Goal: Communication & Community: Answer question/provide support

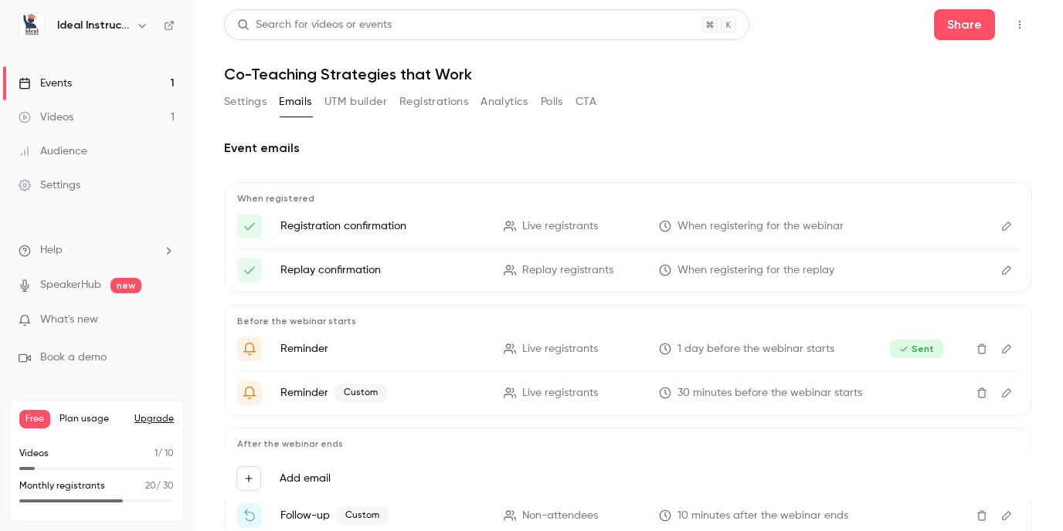
click at [67, 73] on link "Events 1" at bounding box center [96, 83] width 193 height 34
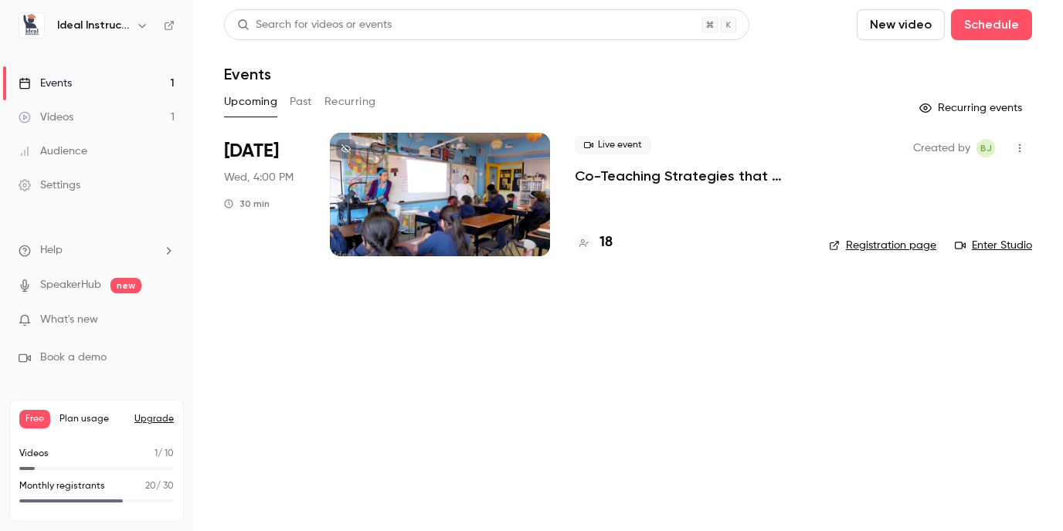
click at [299, 101] on button "Past" at bounding box center [301, 102] width 22 height 25
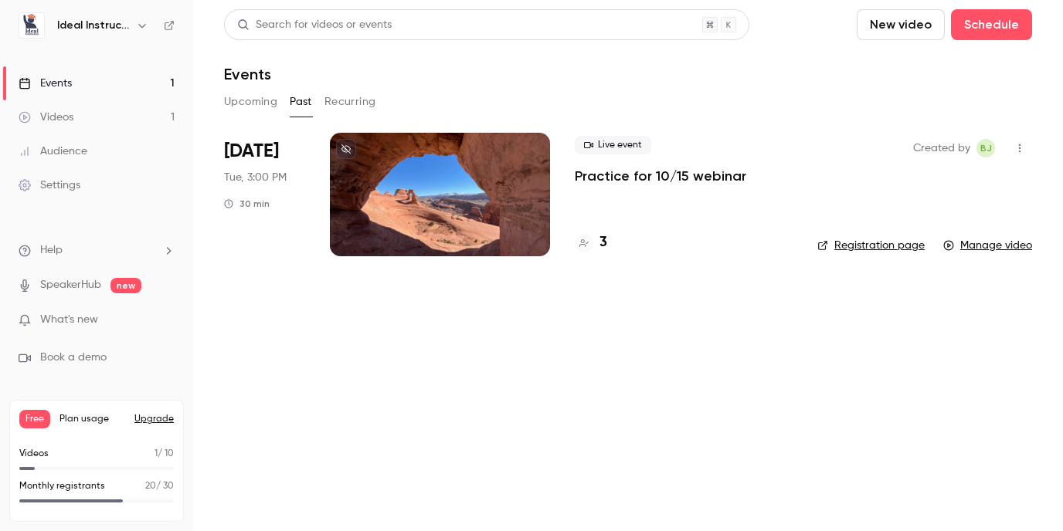
click at [670, 171] on p "Practice for 10/15 webinar" at bounding box center [660, 176] width 171 height 19
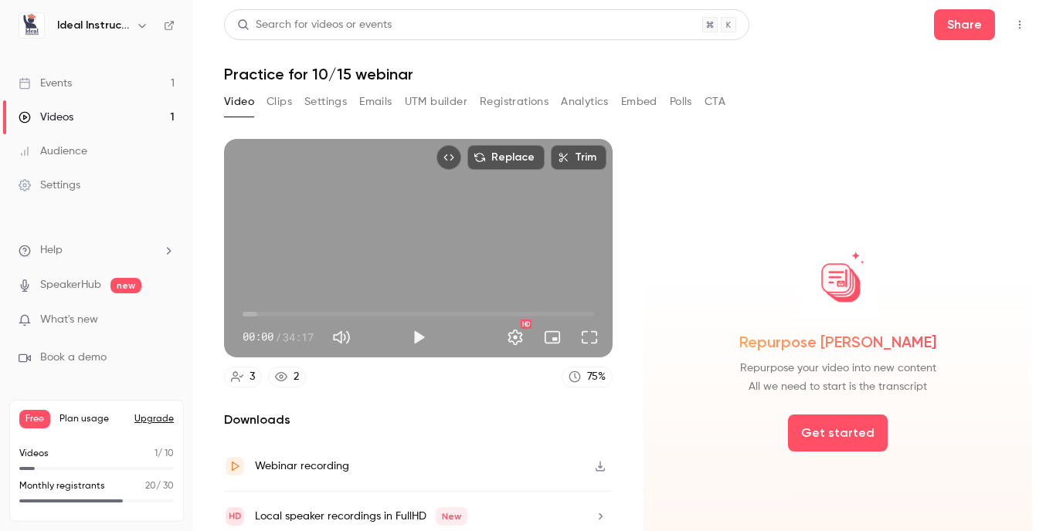
click at [584, 101] on button "Analytics" at bounding box center [585, 102] width 48 height 25
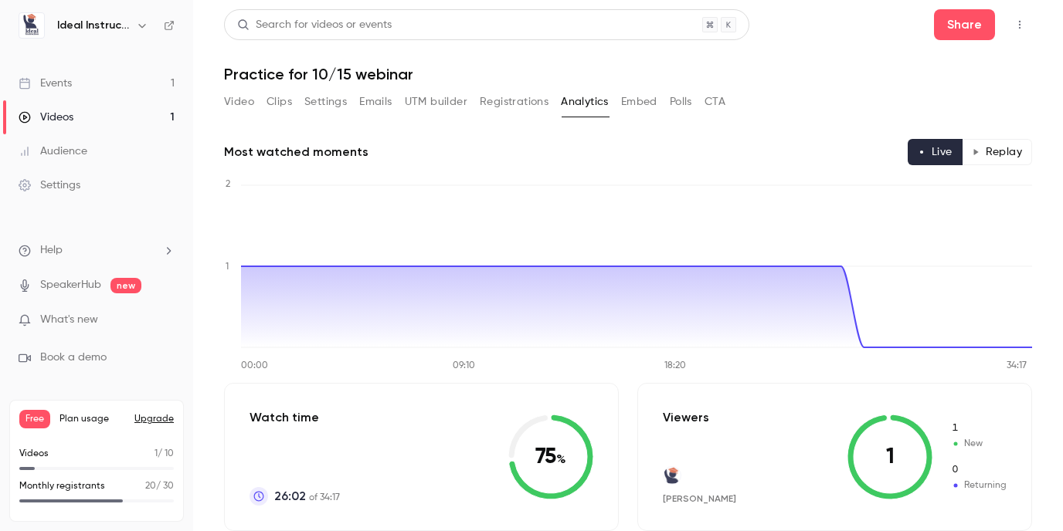
click at [1003, 158] on button "Replay" at bounding box center [997, 152] width 70 height 26
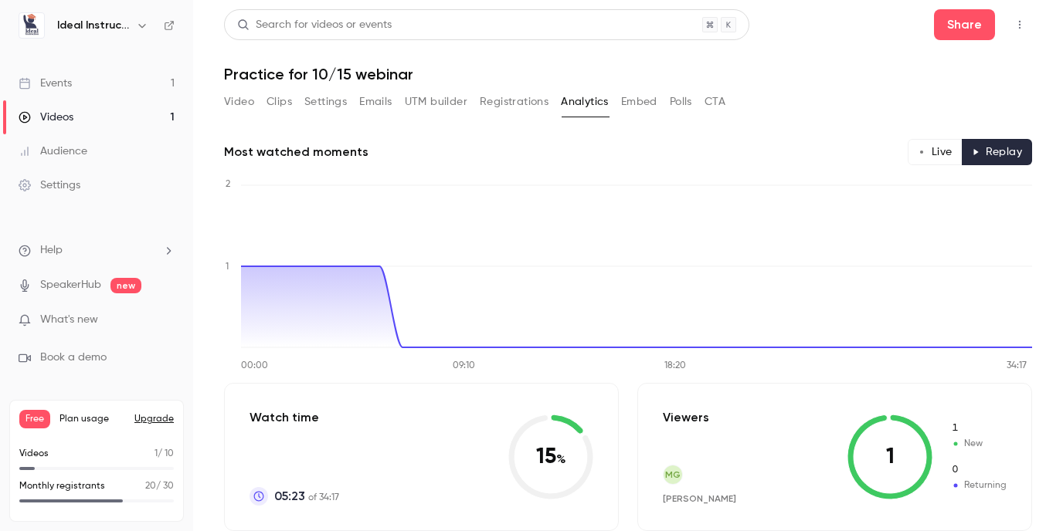
click at [936, 154] on button "Live" at bounding box center [935, 152] width 55 height 26
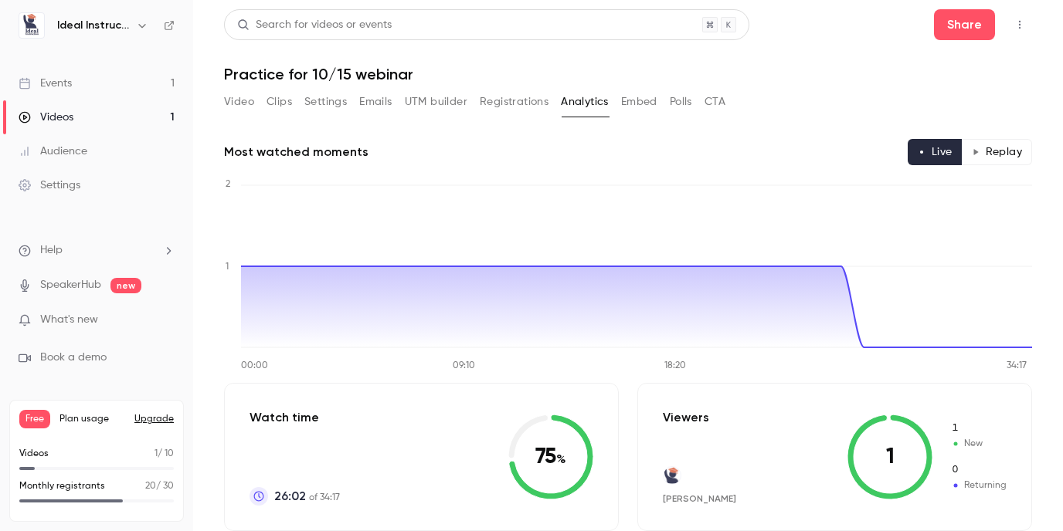
click at [76, 78] on link "Events 1" at bounding box center [96, 83] width 193 height 34
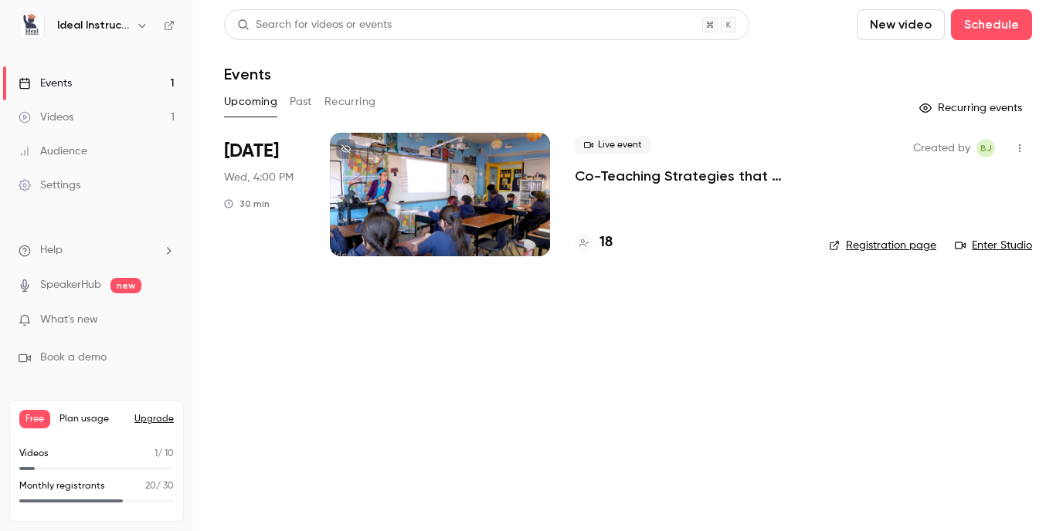
click at [725, 176] on p "Co-Teaching Strategies that Work" at bounding box center [689, 176] width 229 height 19
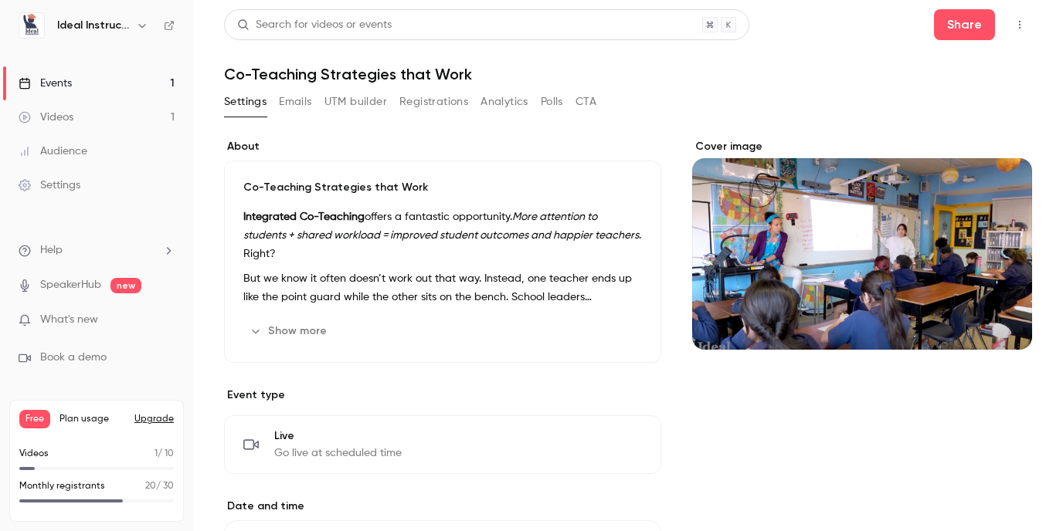
click at [440, 103] on button "Registrations" at bounding box center [433, 102] width 69 height 25
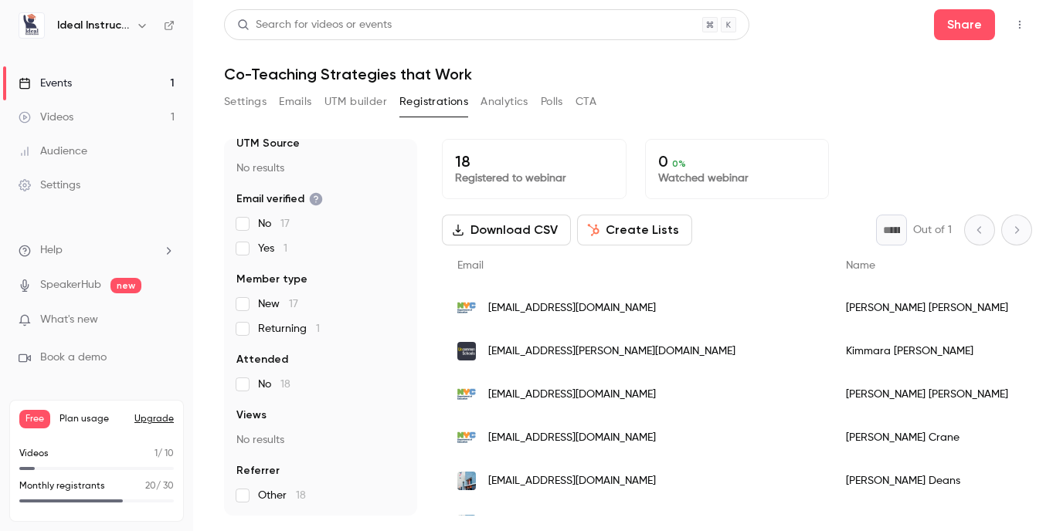
click at [246, 99] on button "Settings" at bounding box center [245, 102] width 42 height 25
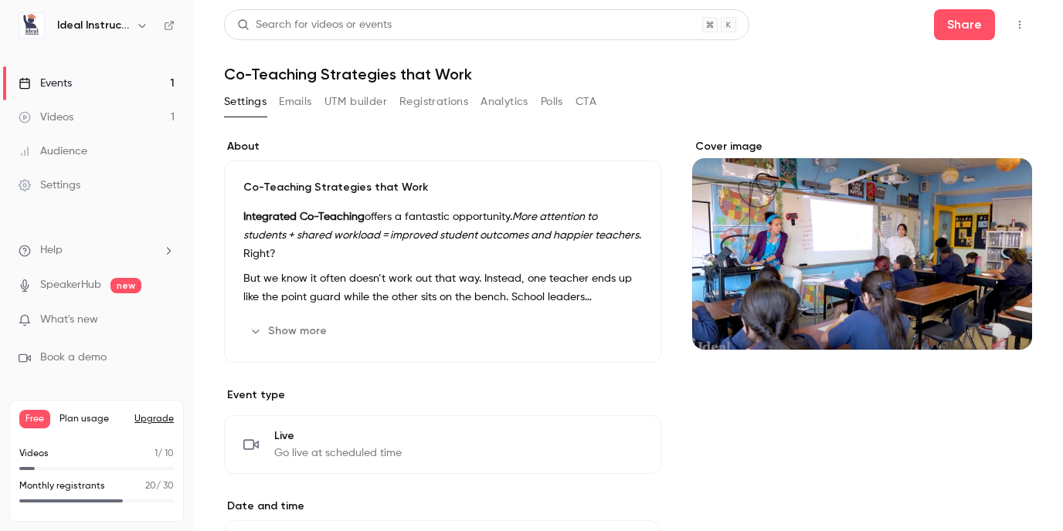
click at [606, 448] on button "Edit" at bounding box center [613, 445] width 56 height 25
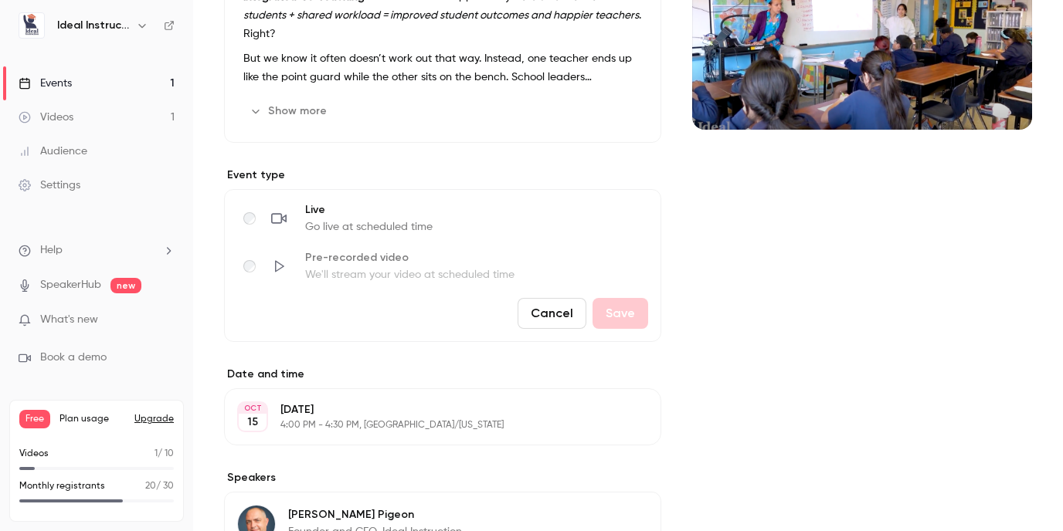
scroll to position [225, 0]
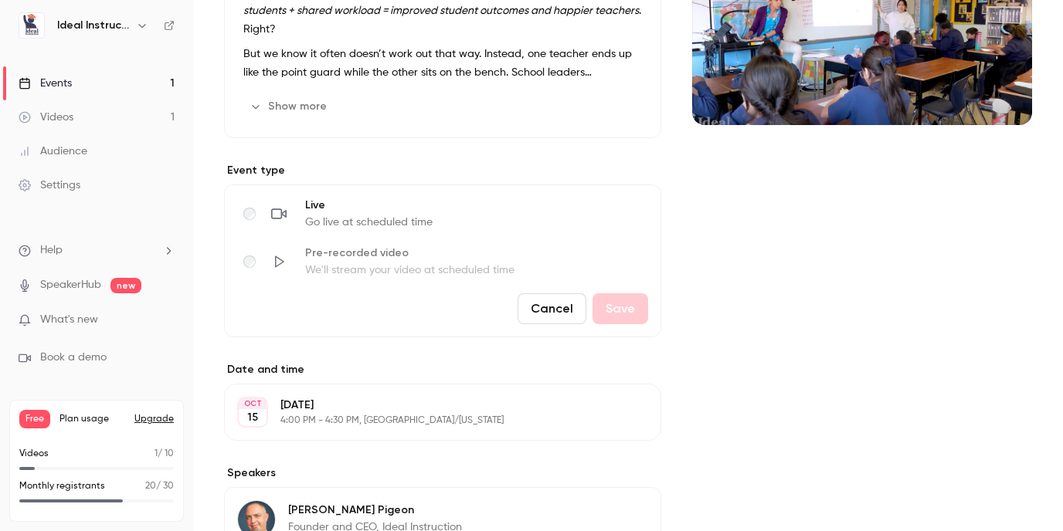
click at [565, 310] on button "Cancel" at bounding box center [552, 309] width 69 height 31
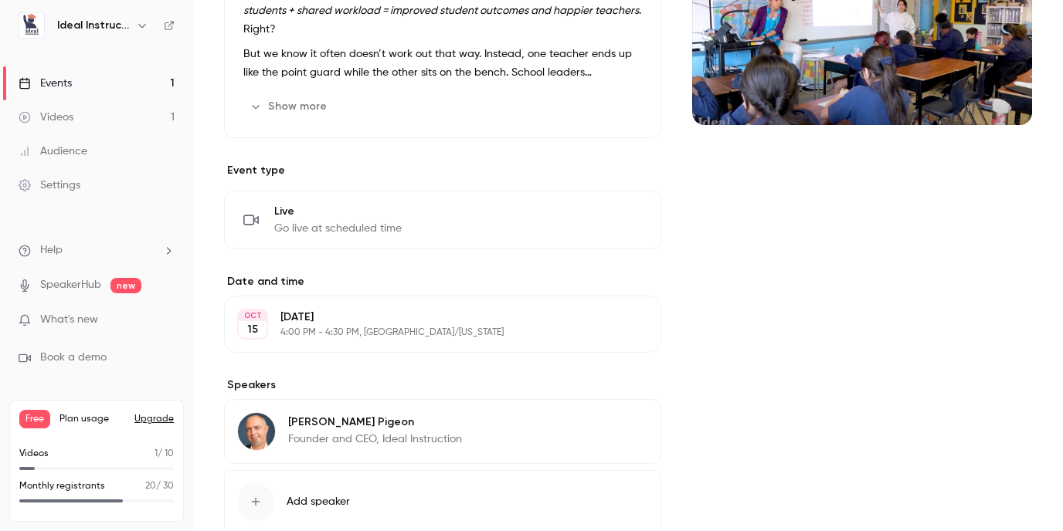
click at [92, 82] on link "Events 1" at bounding box center [96, 83] width 193 height 34
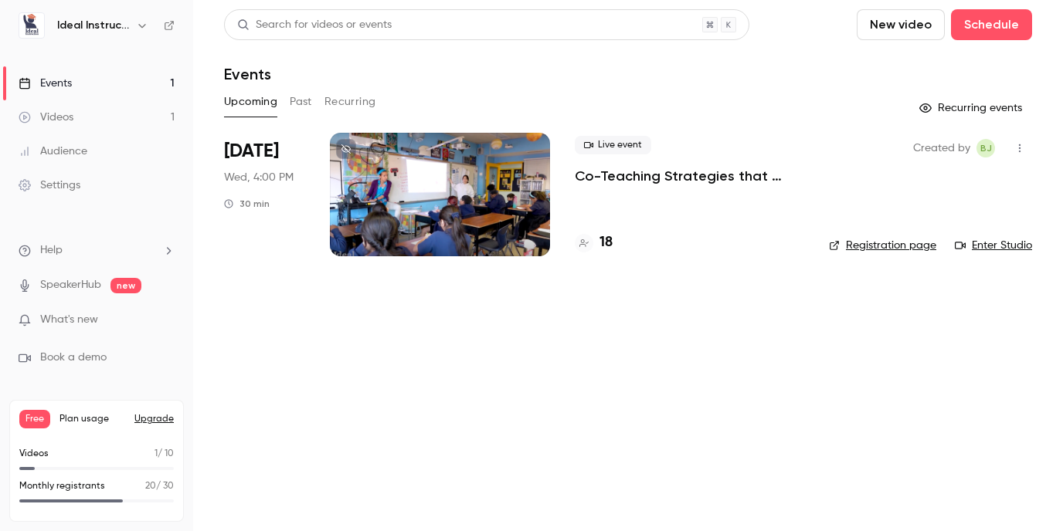
click at [883, 243] on link "Registration page" at bounding box center [882, 245] width 107 height 15
click at [168, 253] on icon "help-dropdown-opener" at bounding box center [169, 250] width 4 height 7
click at [236, 237] on link "Talk to [GEOGRAPHIC_DATA]" at bounding box center [284, 233] width 169 height 41
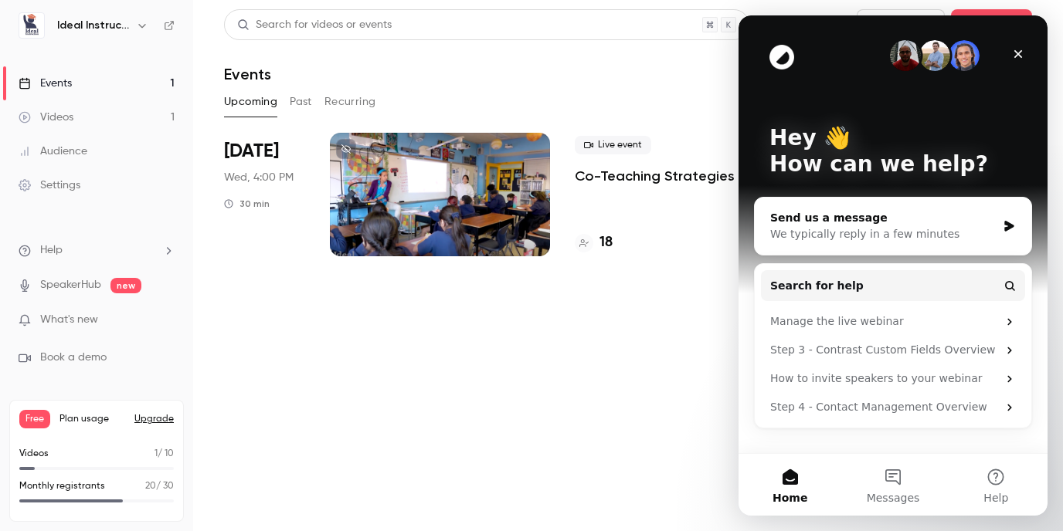
click at [944, 234] on div "We typically reply in a few minutes" at bounding box center [883, 234] width 226 height 16
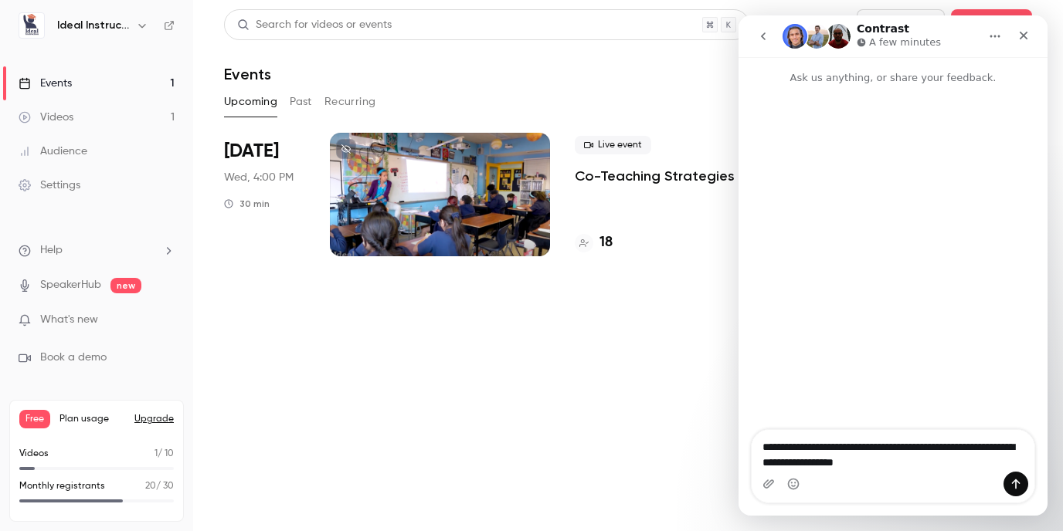
type textarea "**********"
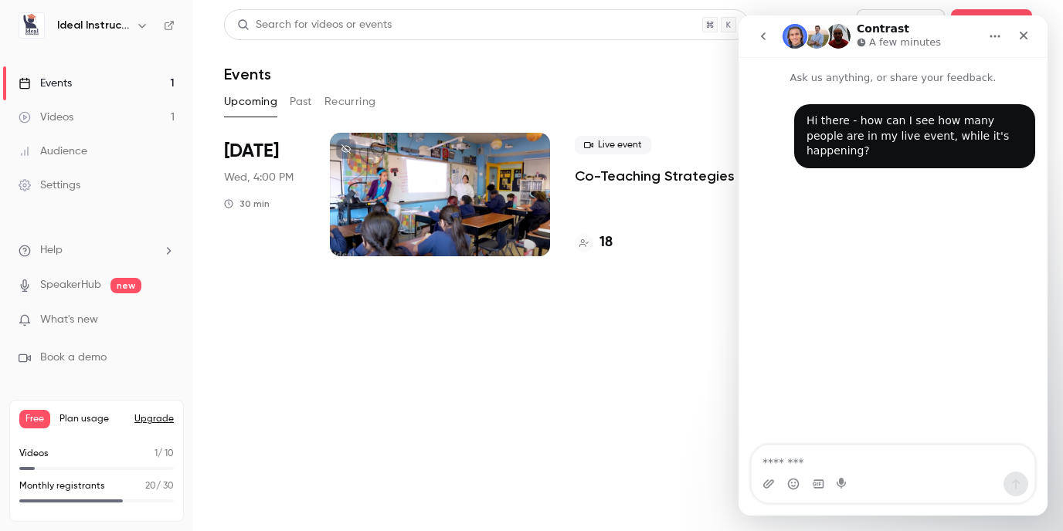
click at [763, 32] on icon "go back" at bounding box center [763, 36] width 12 height 12
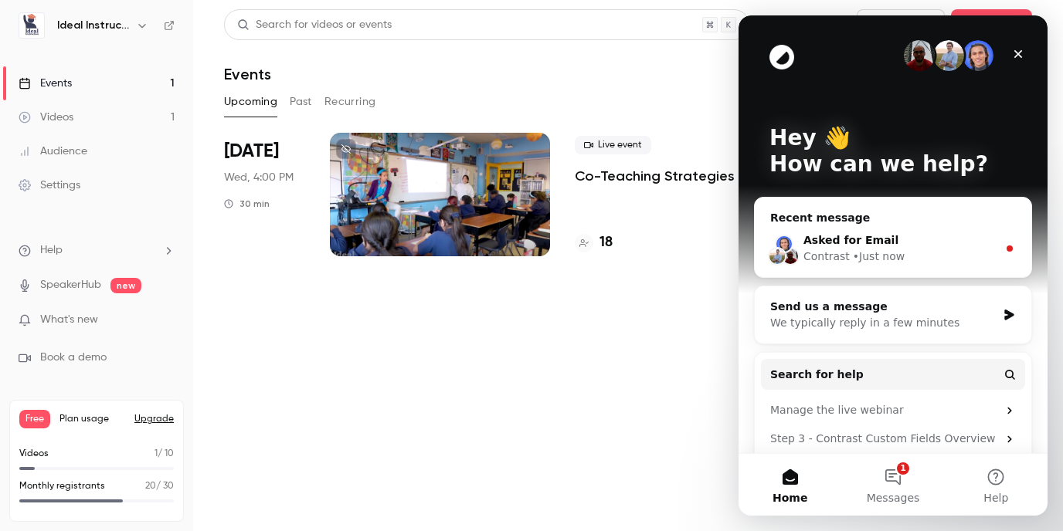
click at [925, 233] on div "Asked for Email" at bounding box center [900, 241] width 194 height 16
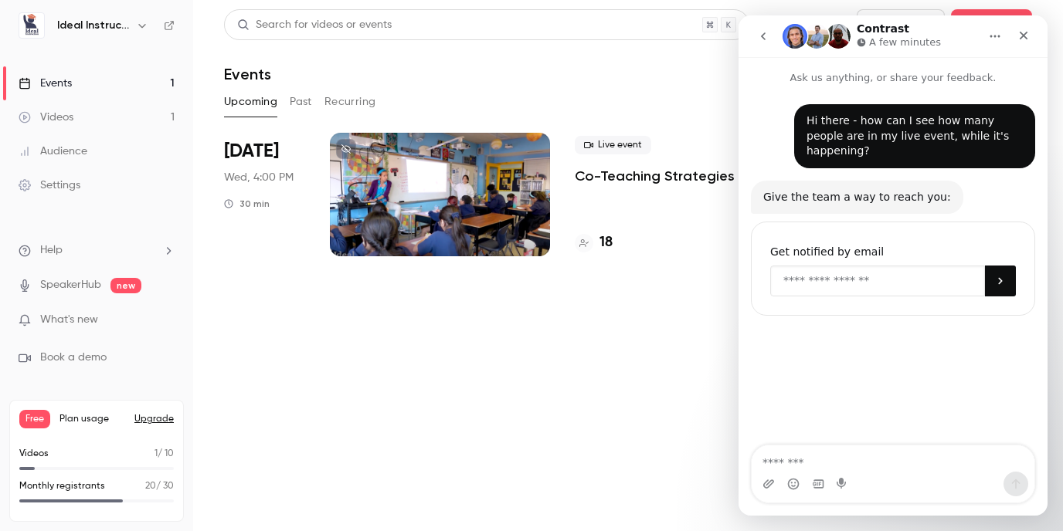
click at [891, 266] on input "Enter your email" at bounding box center [877, 281] width 215 height 31
type input "**********"
click at [1024, 36] on icon "Close" at bounding box center [1023, 35] width 12 height 12
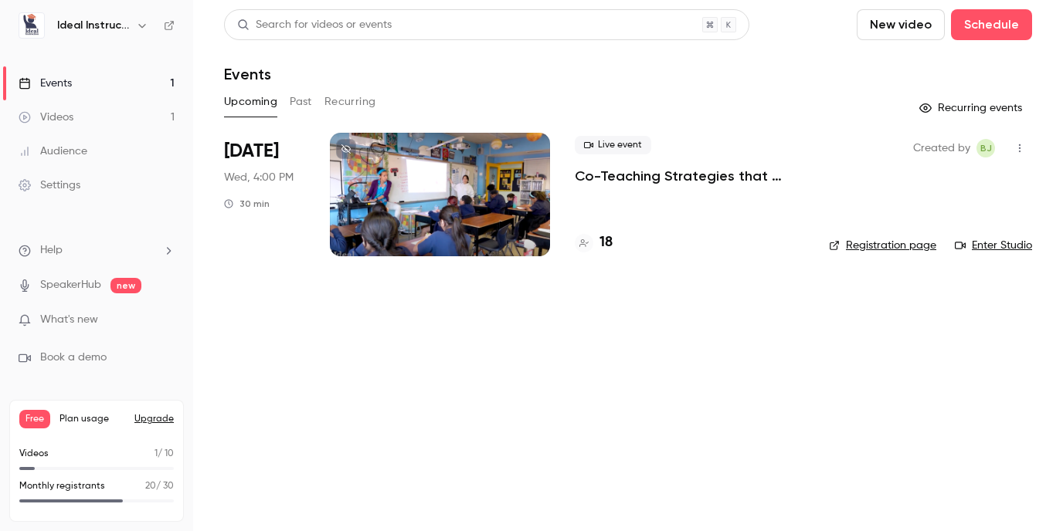
click at [62, 256] on span "Help" at bounding box center [51, 251] width 22 height 16
click at [240, 235] on link "Talk to [GEOGRAPHIC_DATA]" at bounding box center [284, 233] width 169 height 41
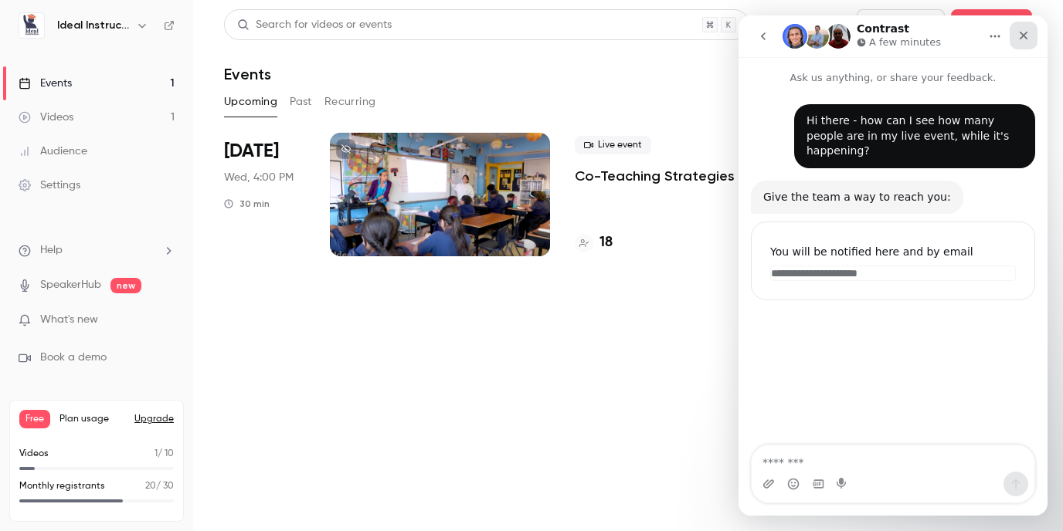
click at [1026, 33] on icon "Close" at bounding box center [1024, 36] width 8 height 8
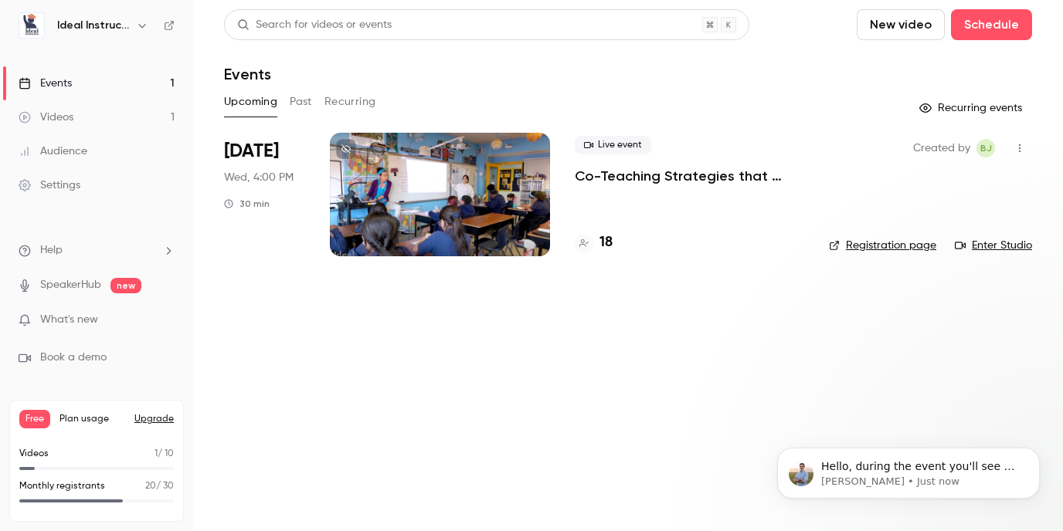
scroll to position [49, 0]
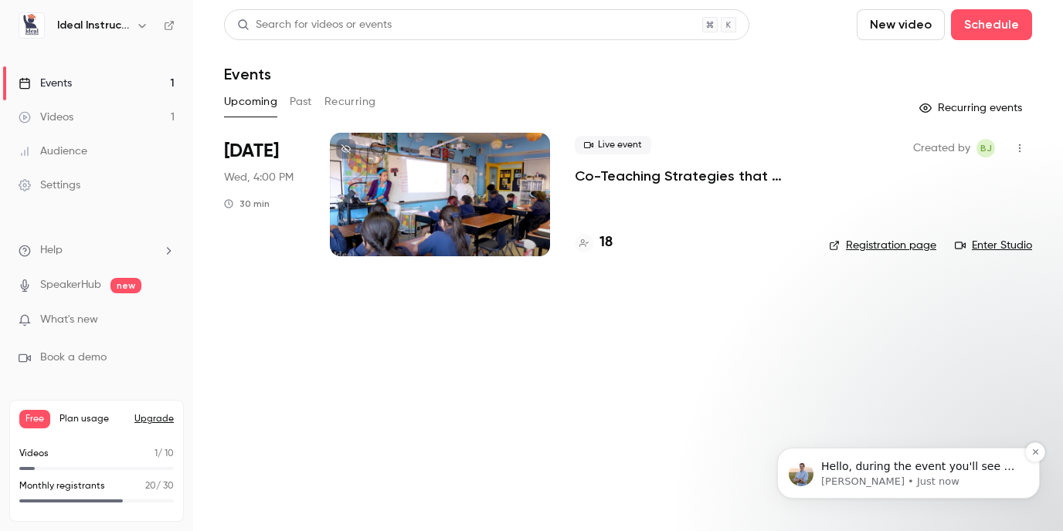
click at [938, 472] on span "Hello, during the event you'll see a counter with the number of people who are …" at bounding box center [918, 481] width 194 height 43
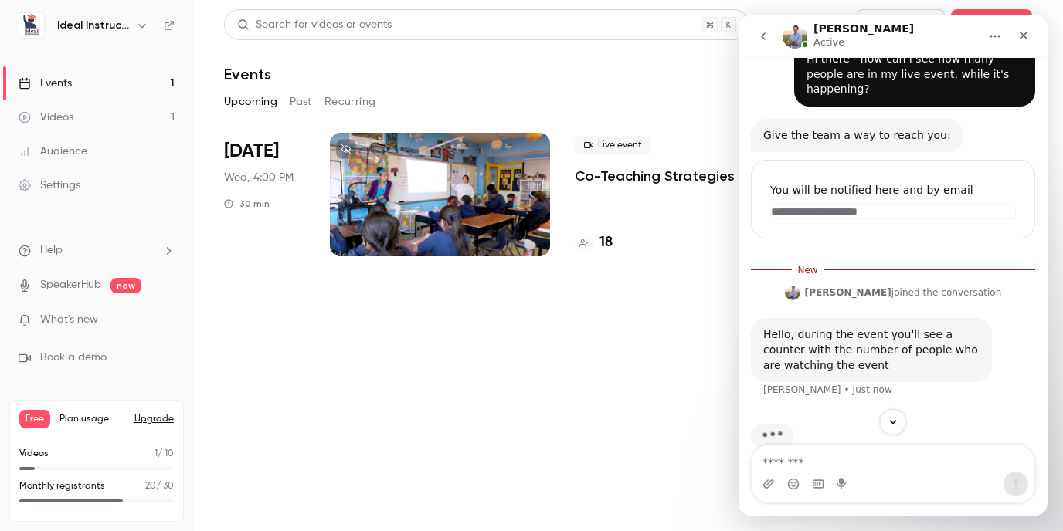
scroll to position [75, 0]
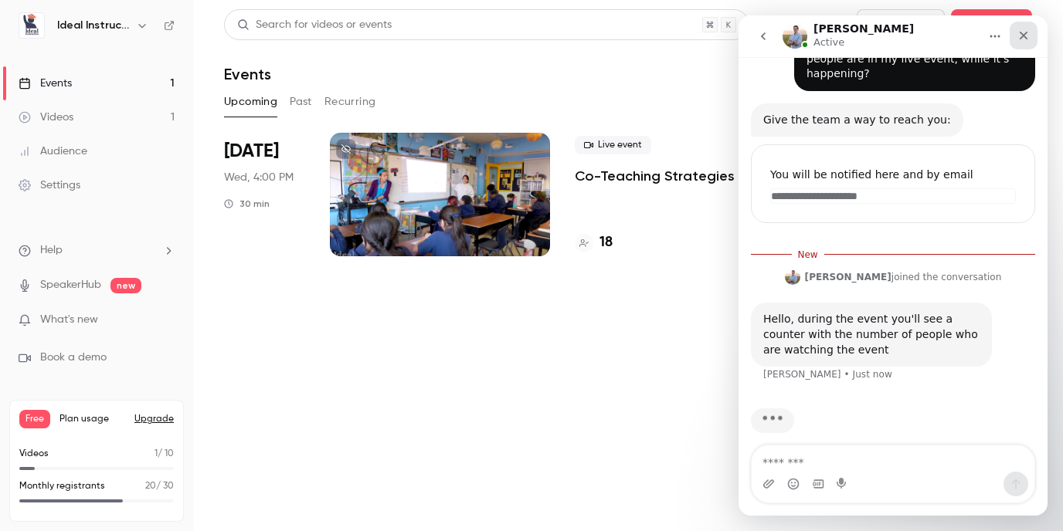
click at [1027, 39] on icon "Close" at bounding box center [1023, 35] width 12 height 12
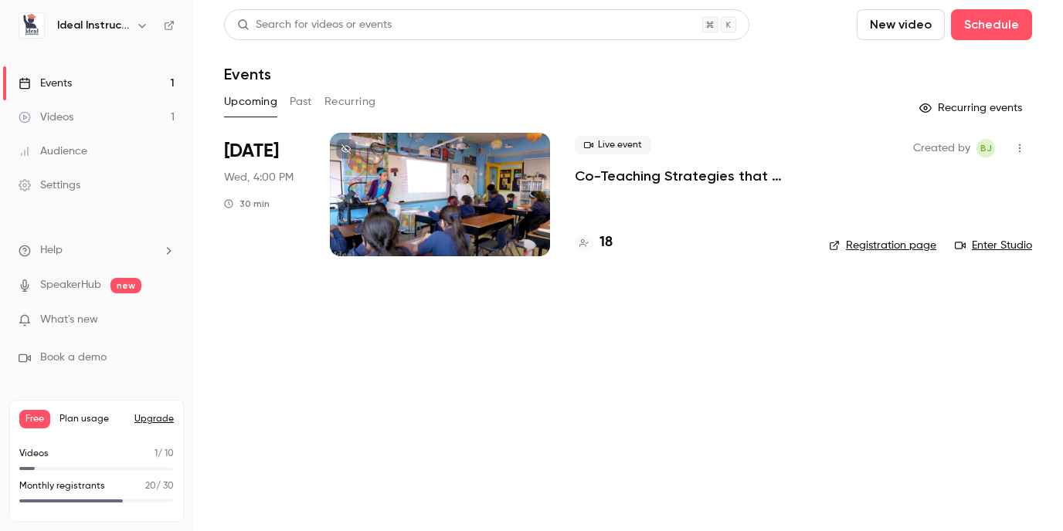
click at [888, 245] on link "Registration page" at bounding box center [882, 245] width 107 height 15
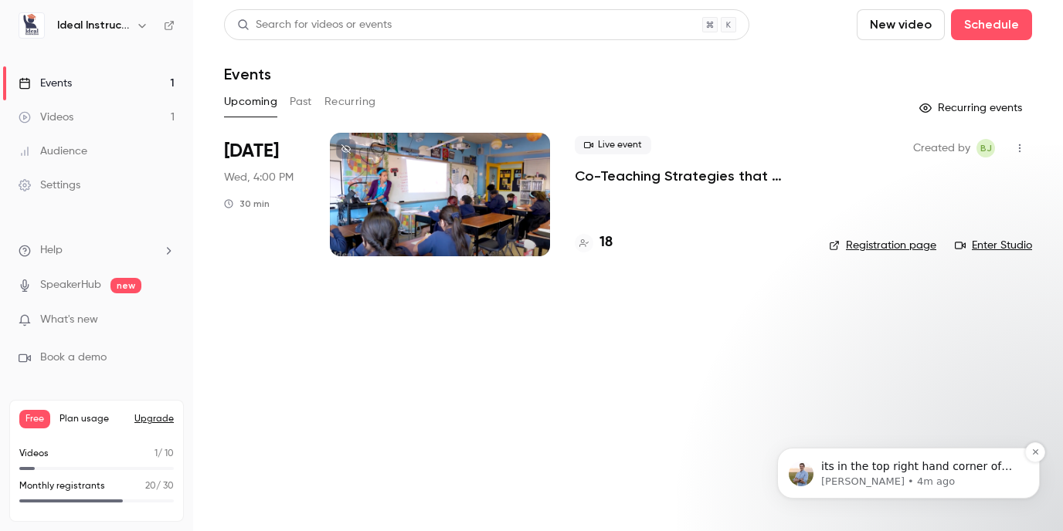
click at [894, 459] on div "its in the top right hand corner of the webinar studio [PERSON_NAME] • 4m ago" at bounding box center [908, 473] width 239 height 31
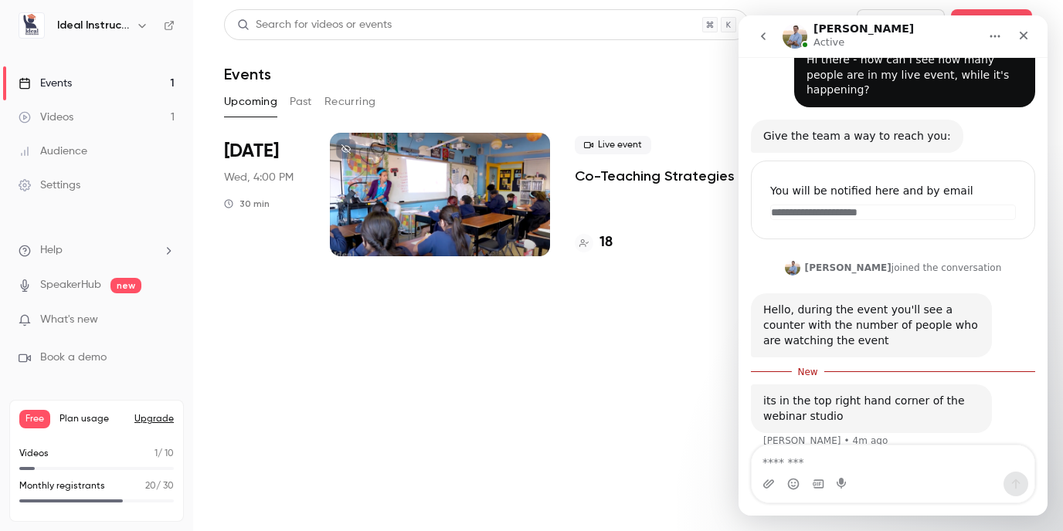
scroll to position [66, 0]
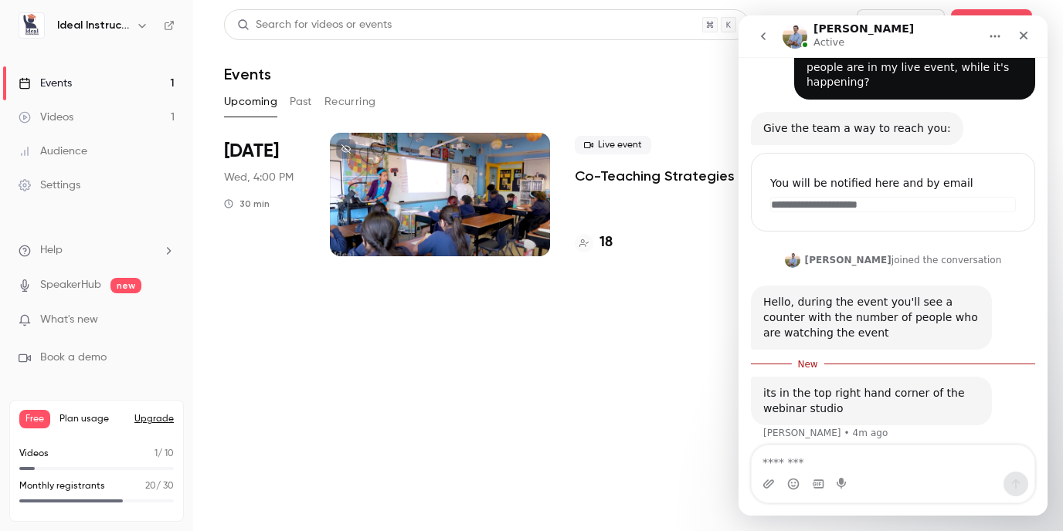
click at [901, 467] on textarea "Message…" at bounding box center [893, 459] width 283 height 26
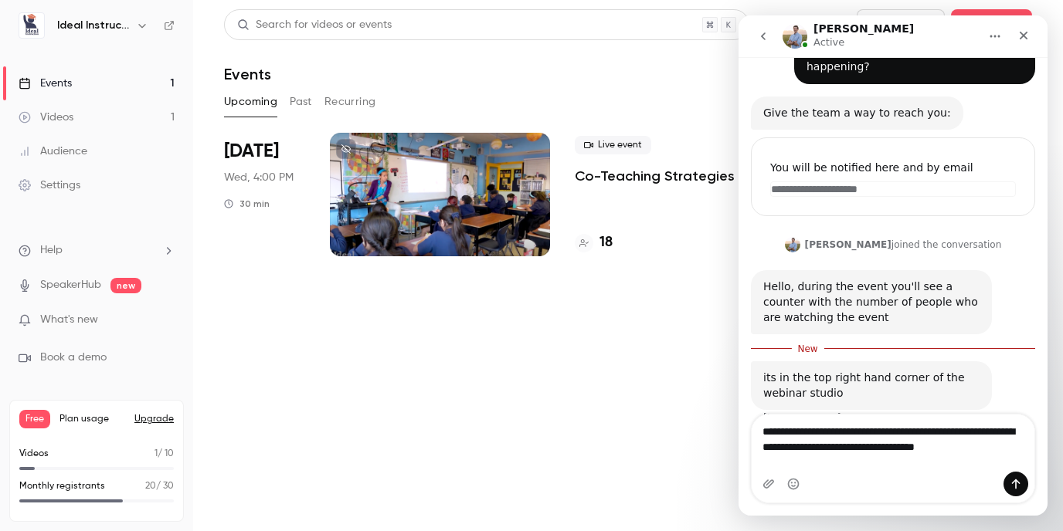
scroll to position [97, 0]
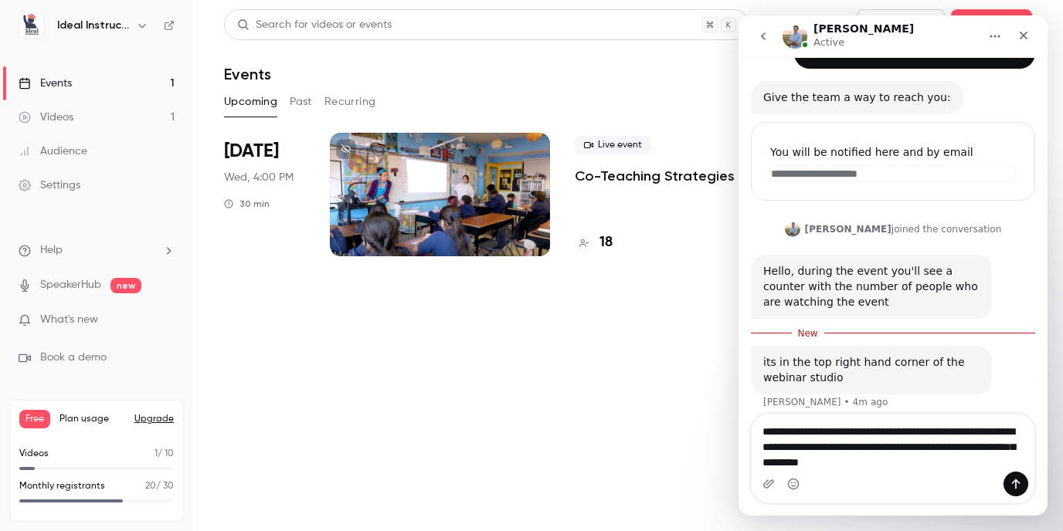
type textarea "**********"
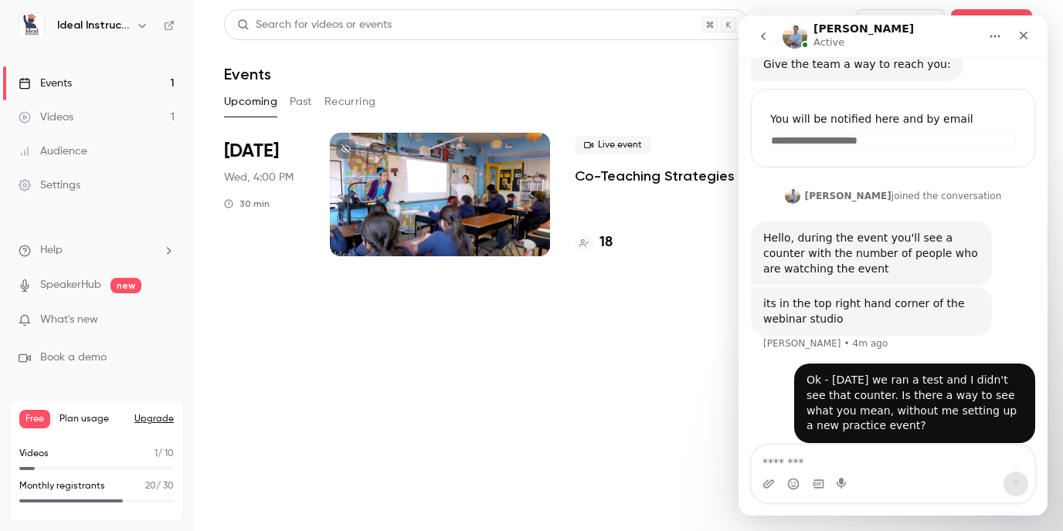
scroll to position [132, 0]
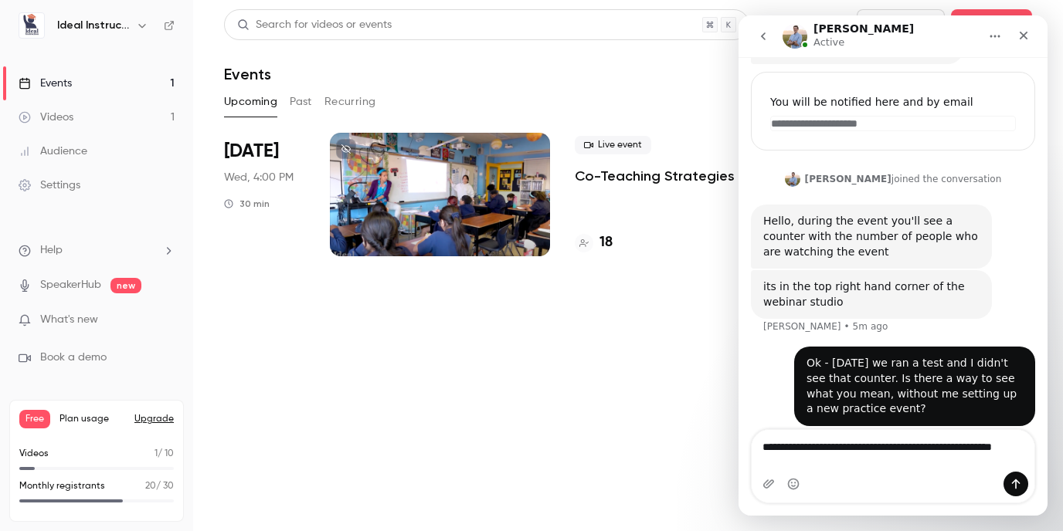
type textarea "**********"
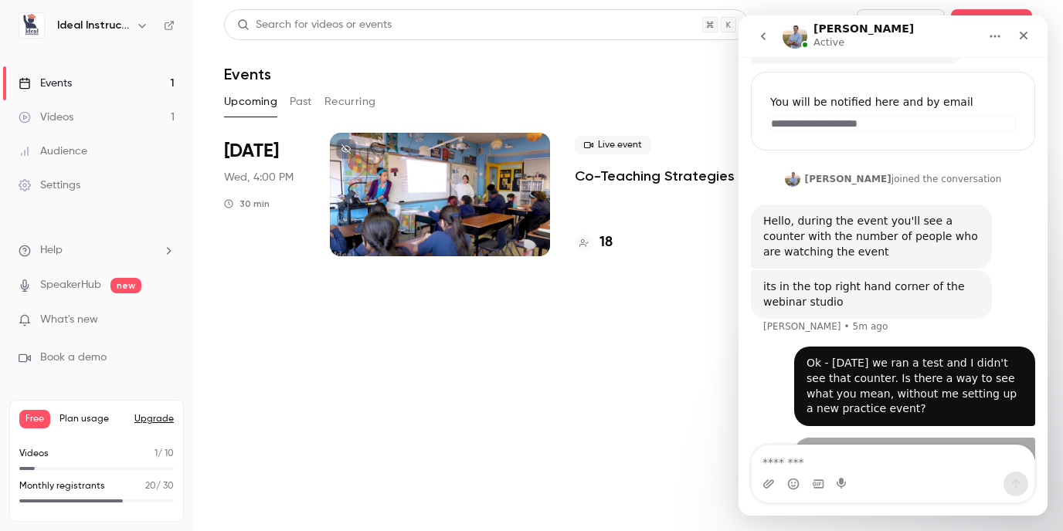
scroll to position [182, 0]
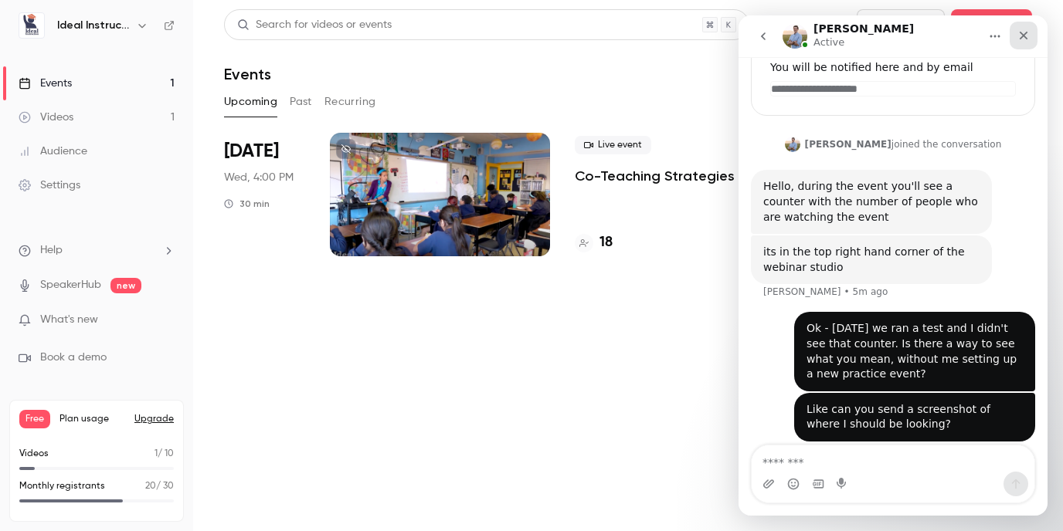
click at [1025, 35] on icon "Close" at bounding box center [1023, 35] width 12 height 12
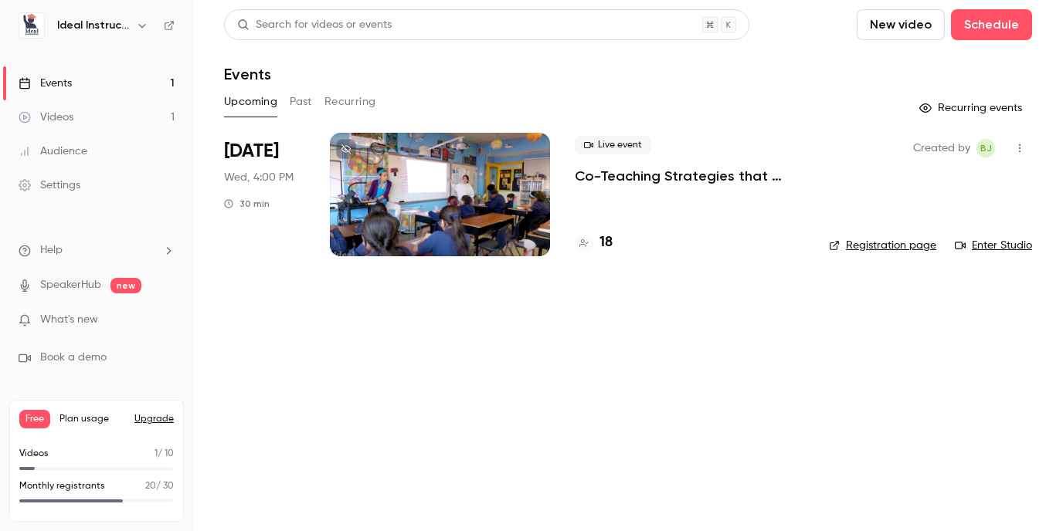
click at [166, 248] on icon "help-dropdown-opener" at bounding box center [168, 251] width 12 height 12
click at [266, 240] on link "Talk to [GEOGRAPHIC_DATA]" at bounding box center [284, 233] width 169 height 41
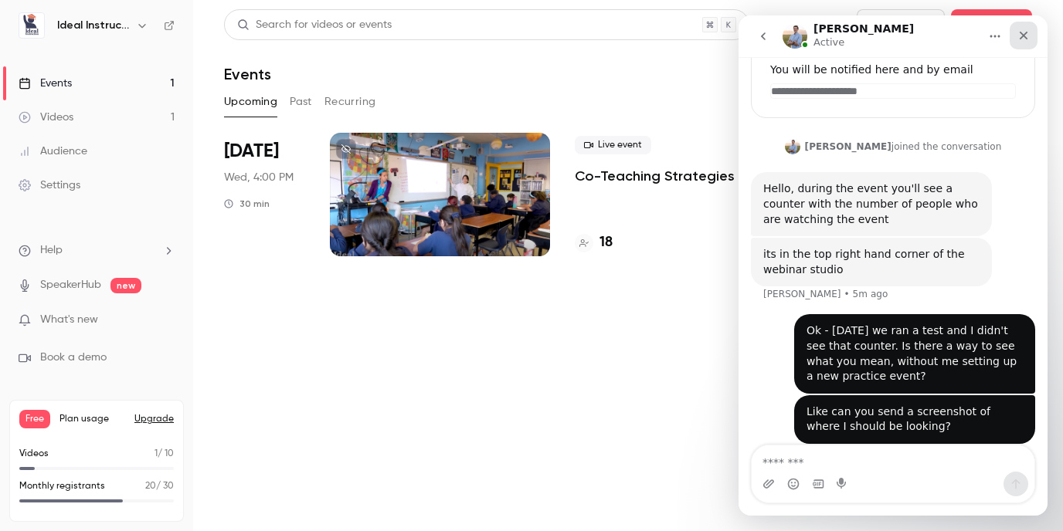
click at [1023, 38] on icon "Close" at bounding box center [1023, 35] width 12 height 12
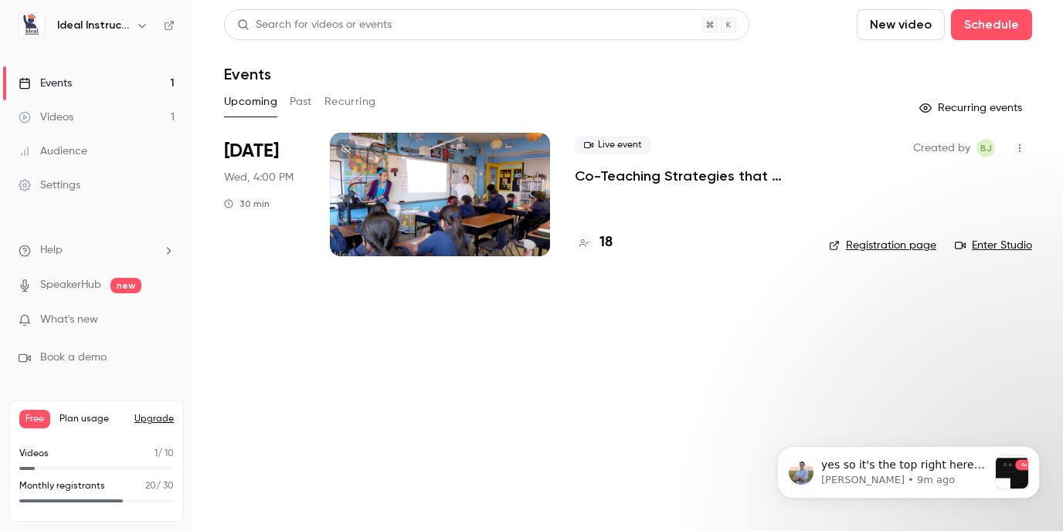
scroll to position [341, 0]
click at [881, 470] on span "yes so it's the top right here by the go live button" at bounding box center [903, 473] width 164 height 28
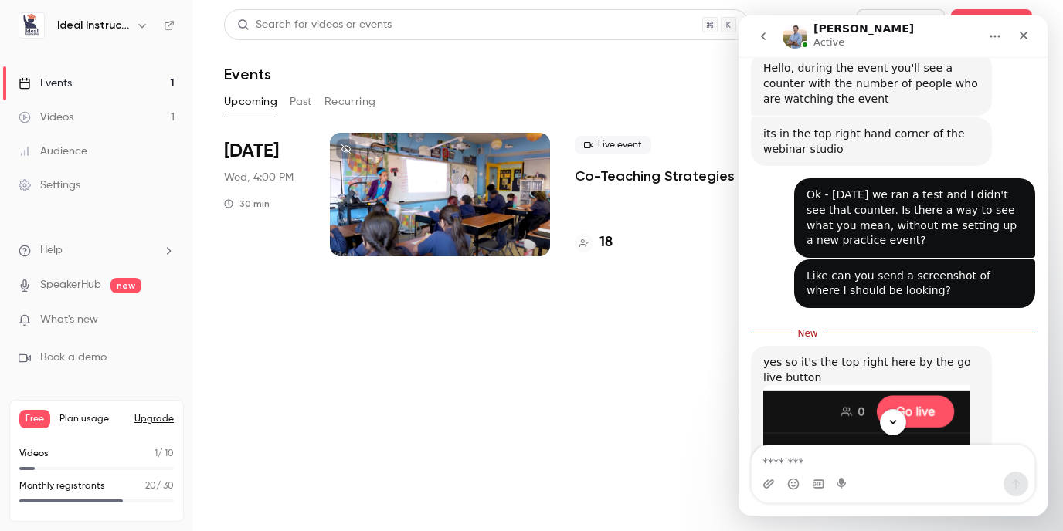
scroll to position [367, 0]
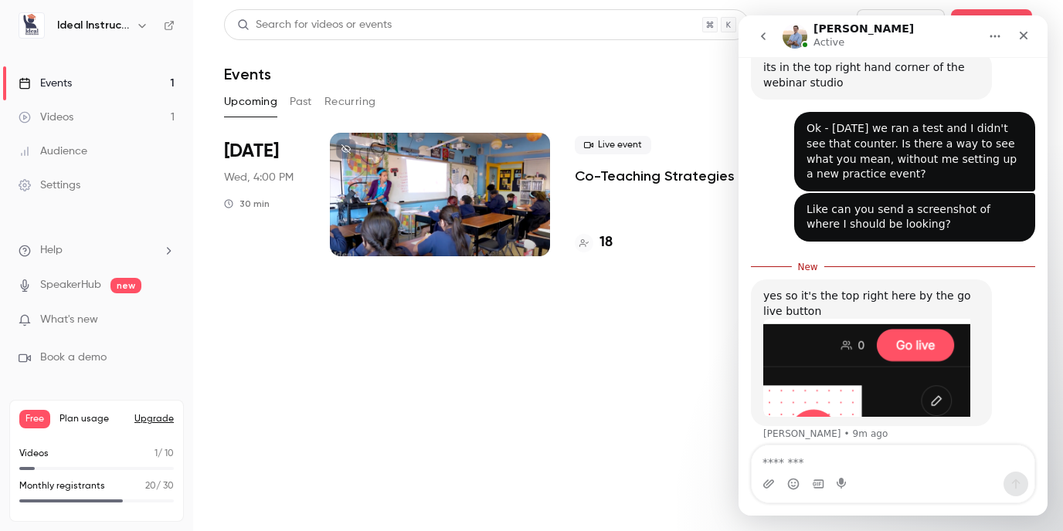
click at [837, 456] on textarea "Message…" at bounding box center [893, 459] width 283 height 26
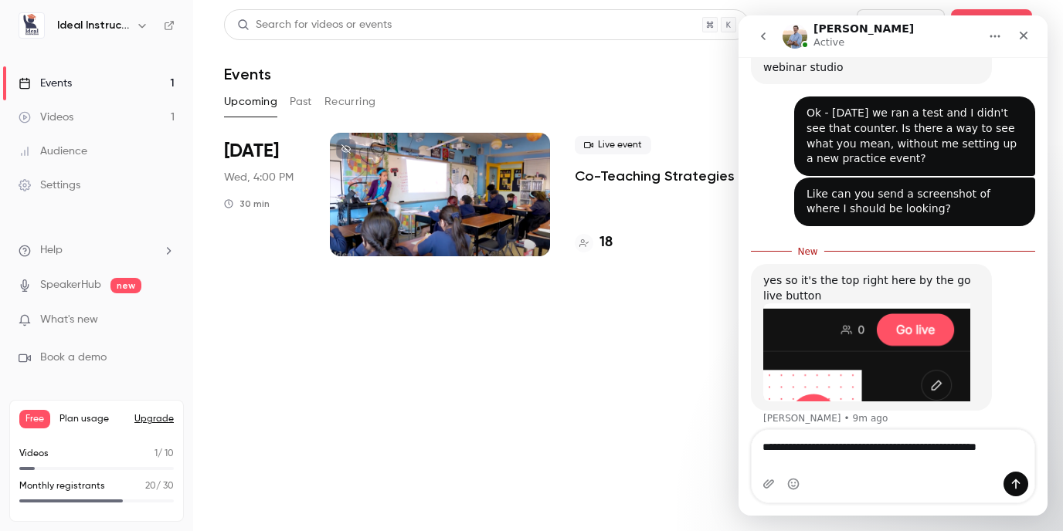
type textarea "**********"
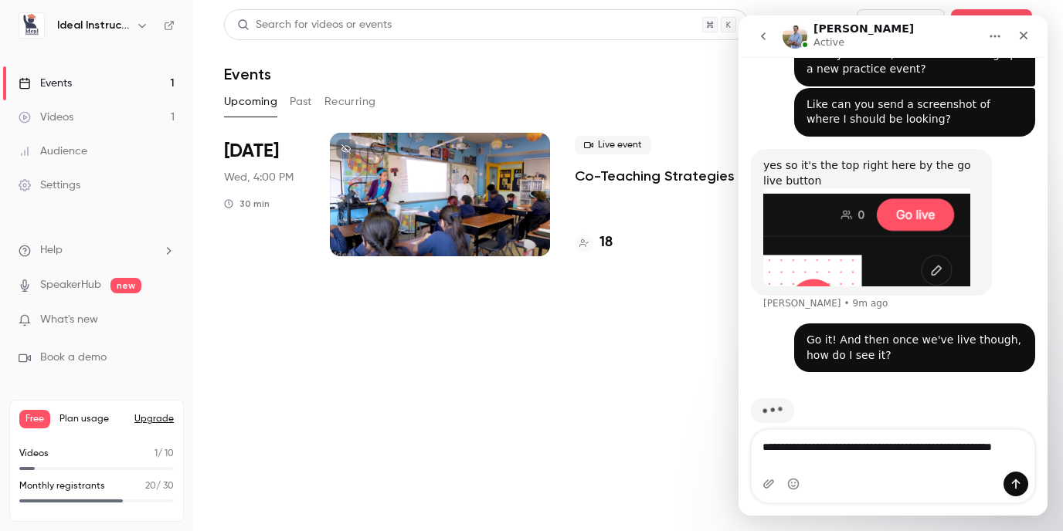
scroll to position [477, 0]
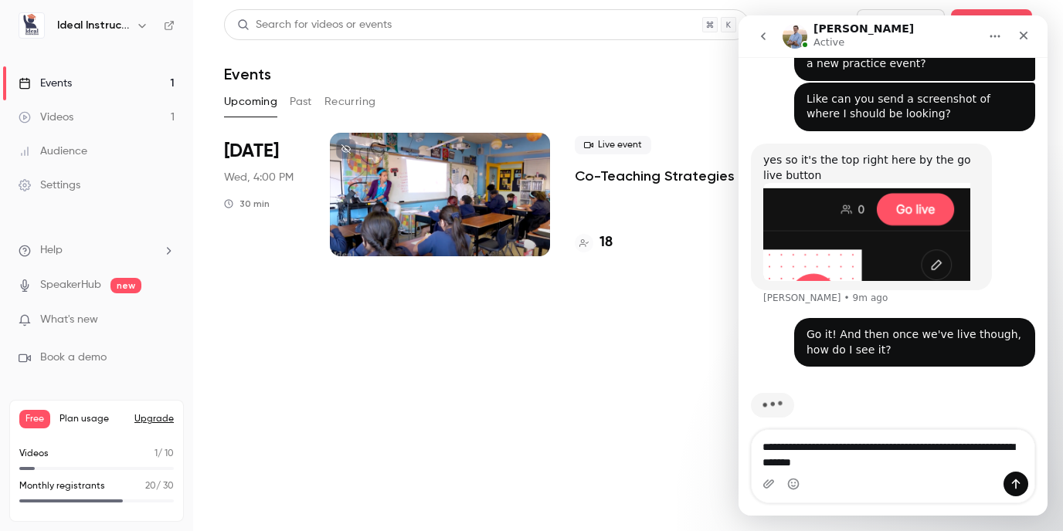
type textarea "**********"
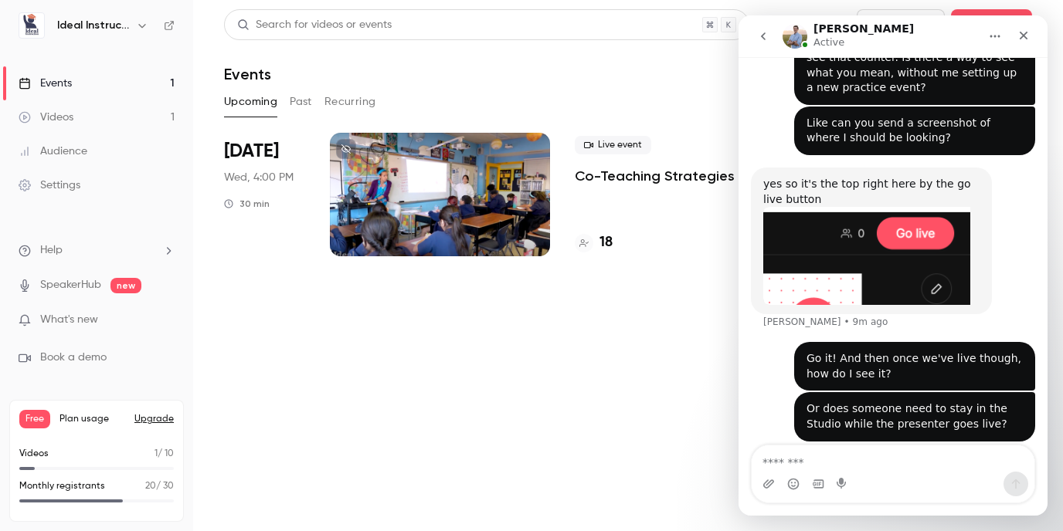
scroll to position [513, 0]
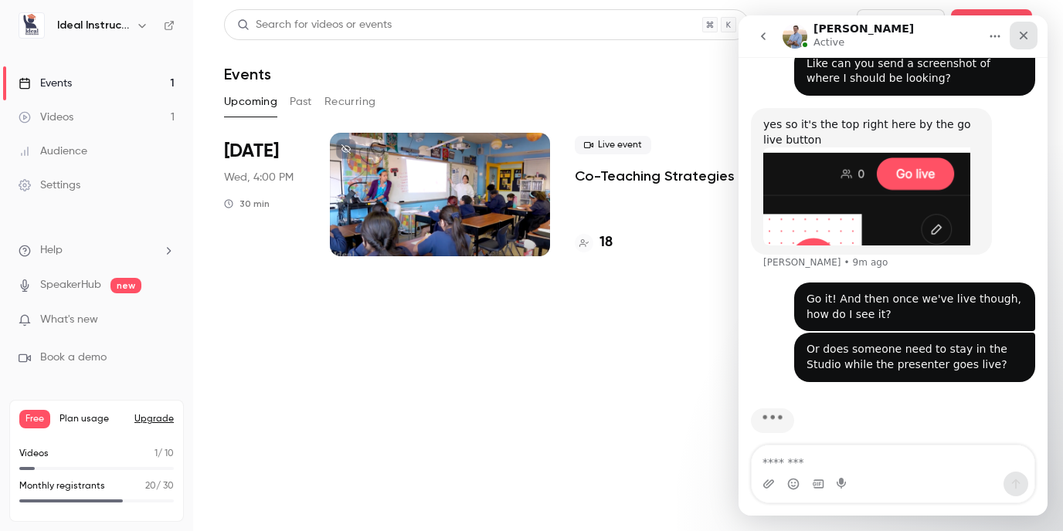
click at [1027, 36] on icon "Close" at bounding box center [1023, 35] width 12 height 12
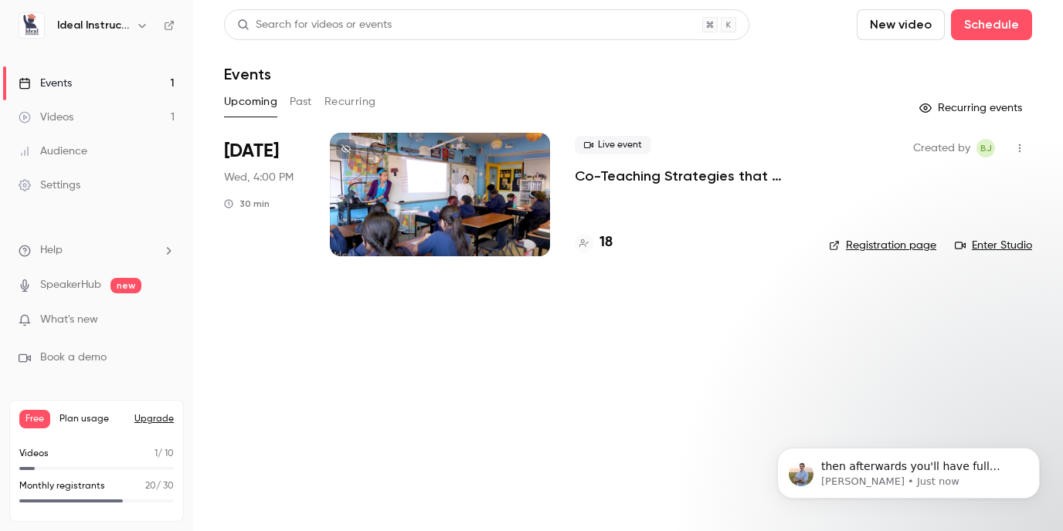
scroll to position [645, 0]
click at [899, 469] on span "then afterwards you'll have full anayltics of how many people wathced, who watc…" at bounding box center [911, 489] width 181 height 59
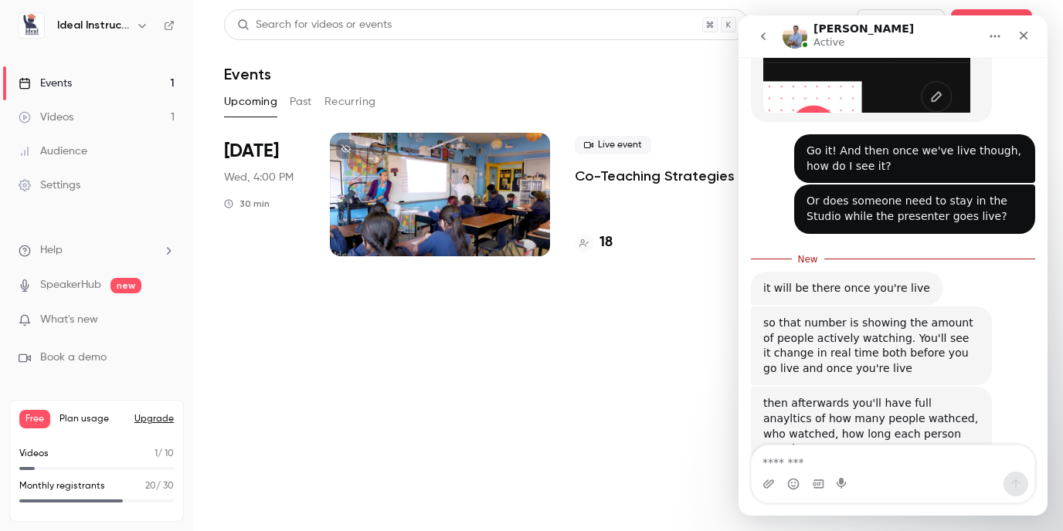
scroll to position [670, 0]
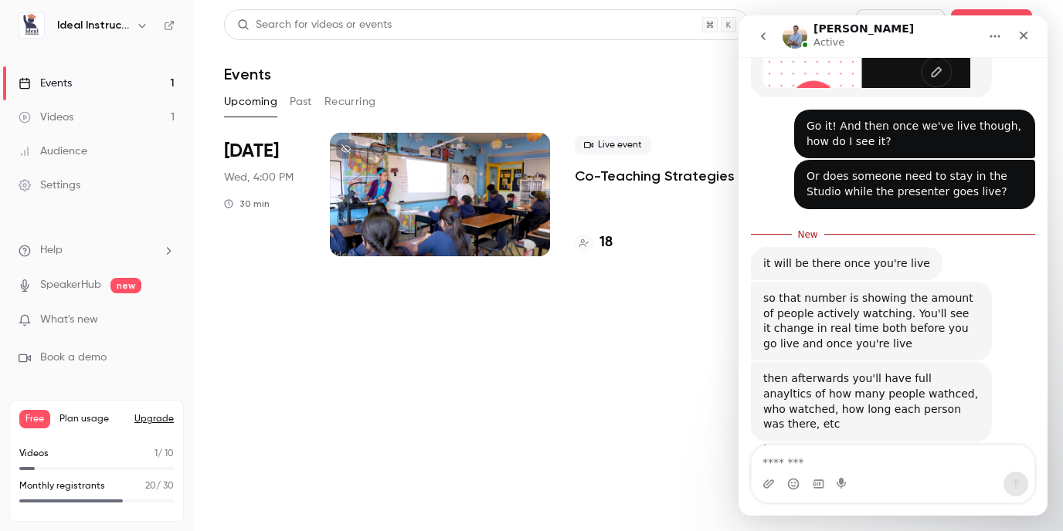
type textarea "*"
type textarea "**********"
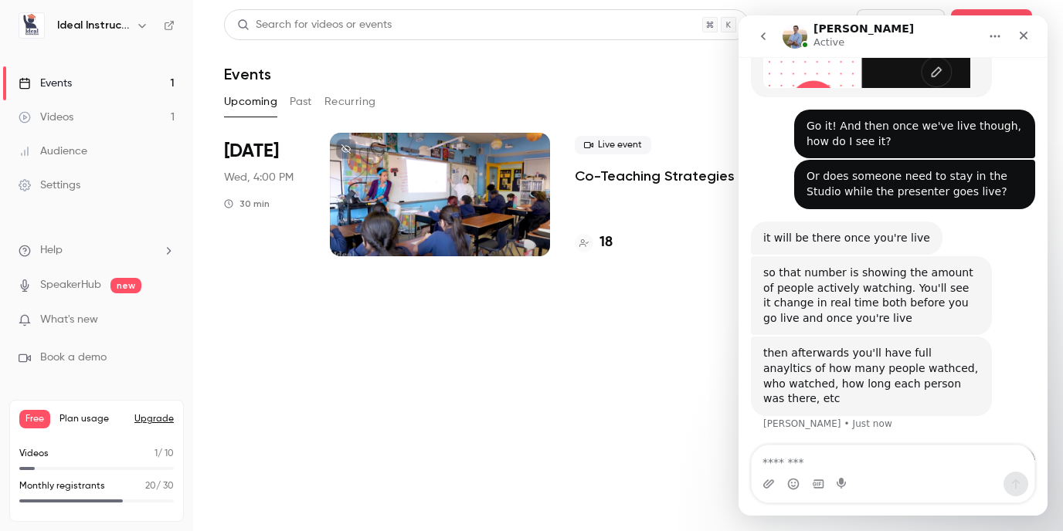
scroll to position [707, 0]
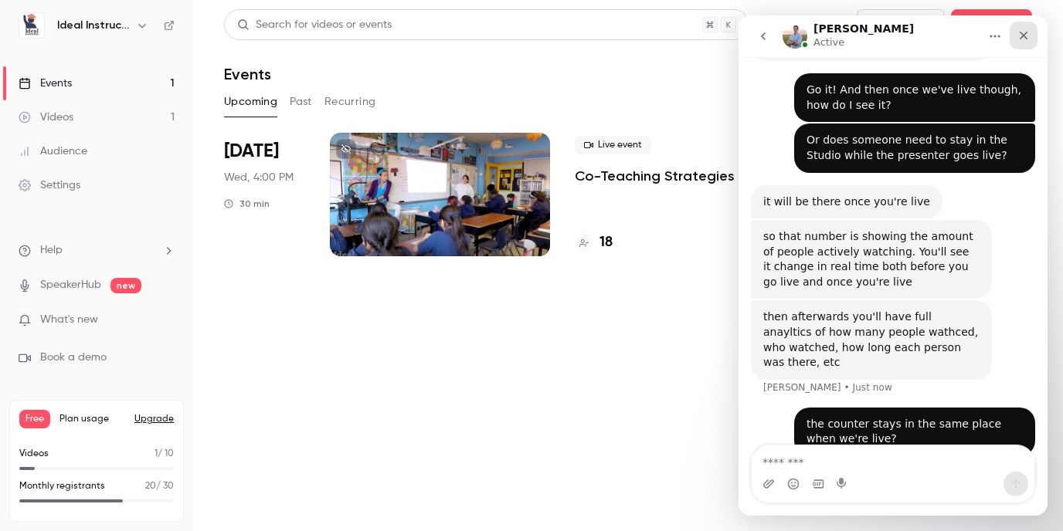
click at [1026, 33] on icon "Close" at bounding box center [1024, 36] width 8 height 8
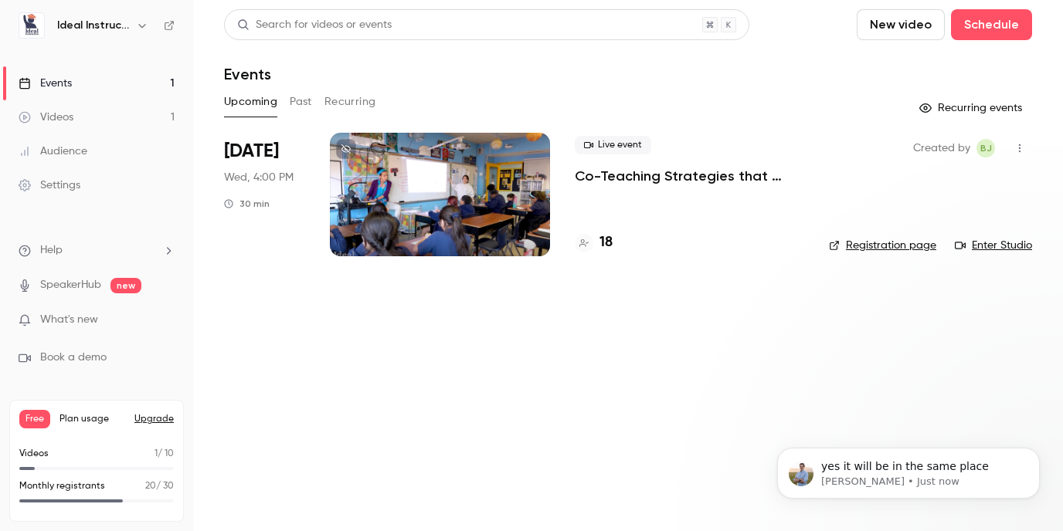
scroll to position [752, 0]
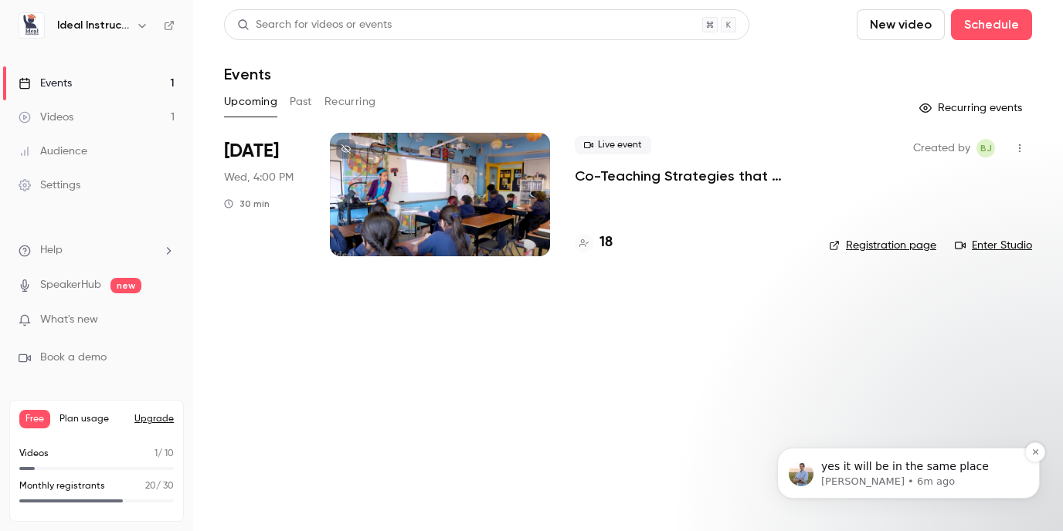
click at [884, 469] on span "yes it will be in the same place" at bounding box center [905, 466] width 168 height 12
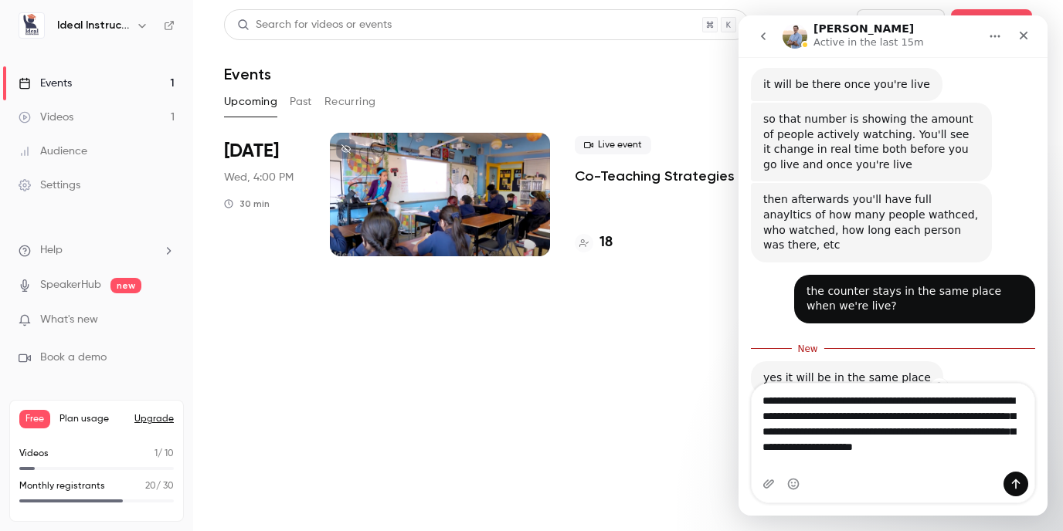
scroll to position [840, 0]
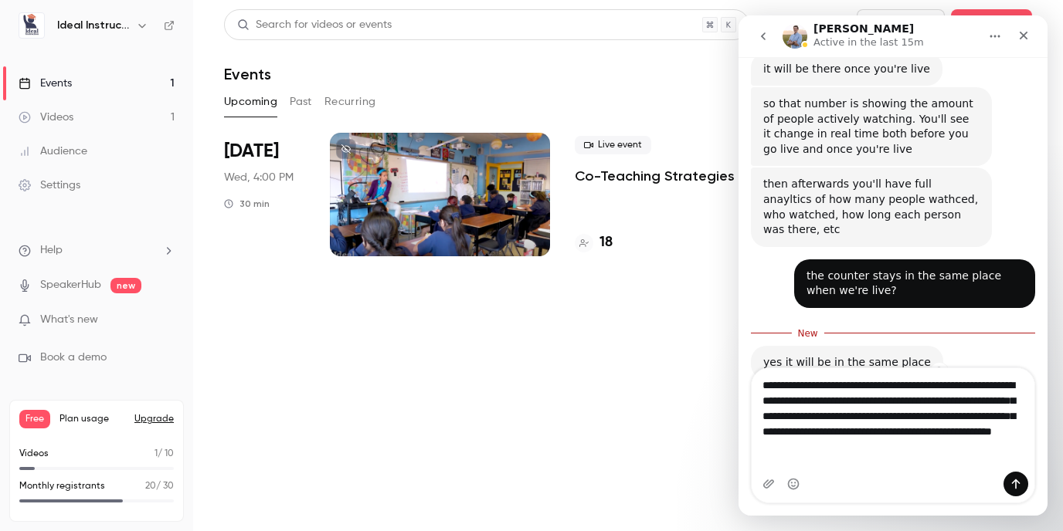
type textarea "**********"
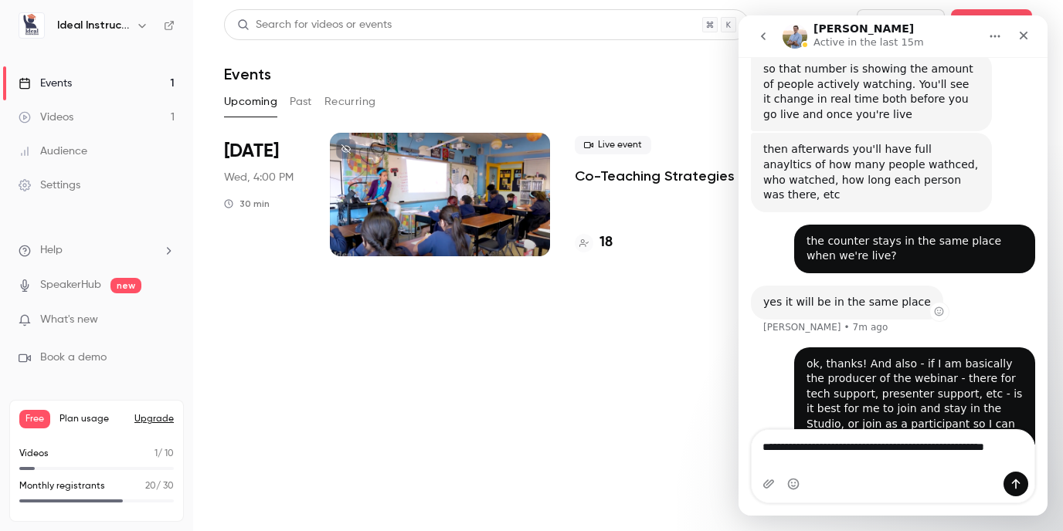
scroll to position [890, 0]
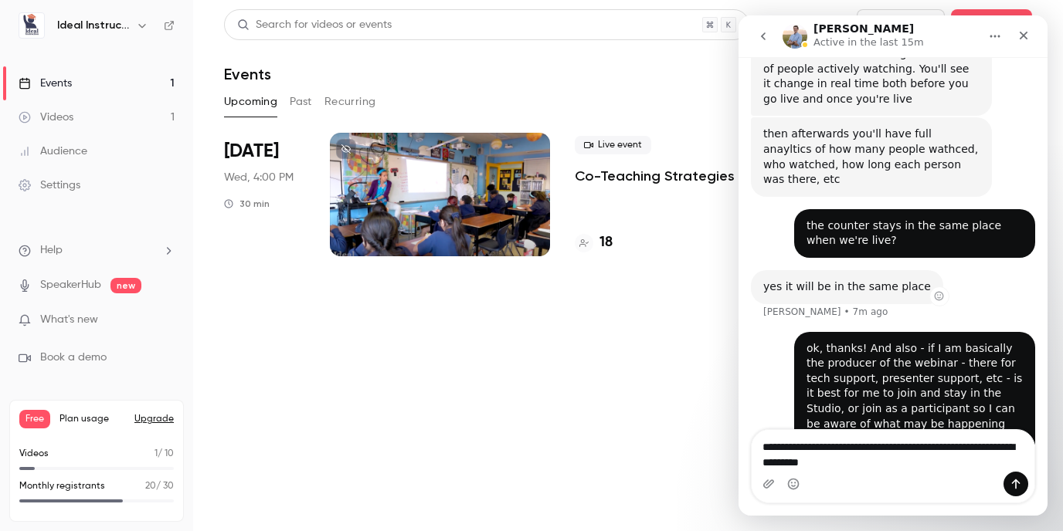
type textarea "**********"
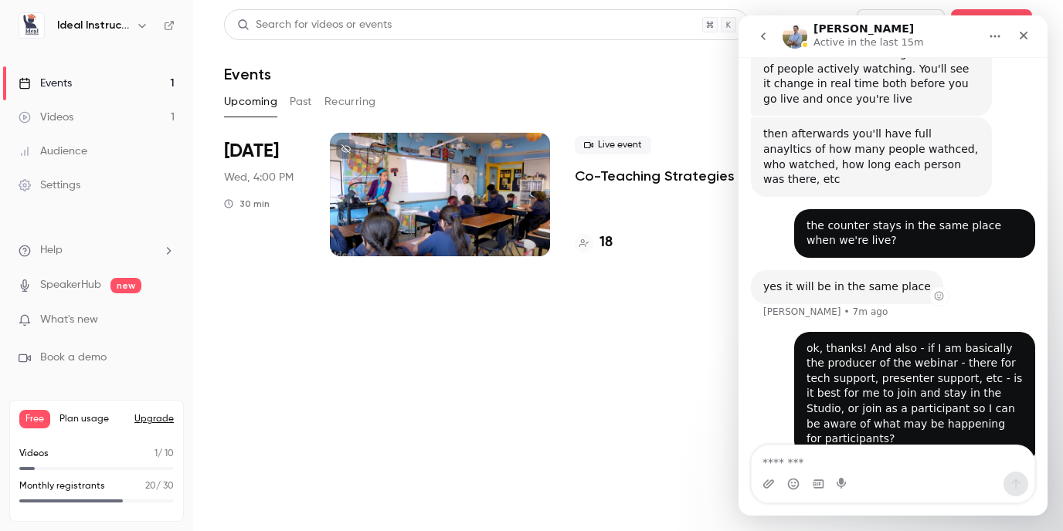
scroll to position [925, 0]
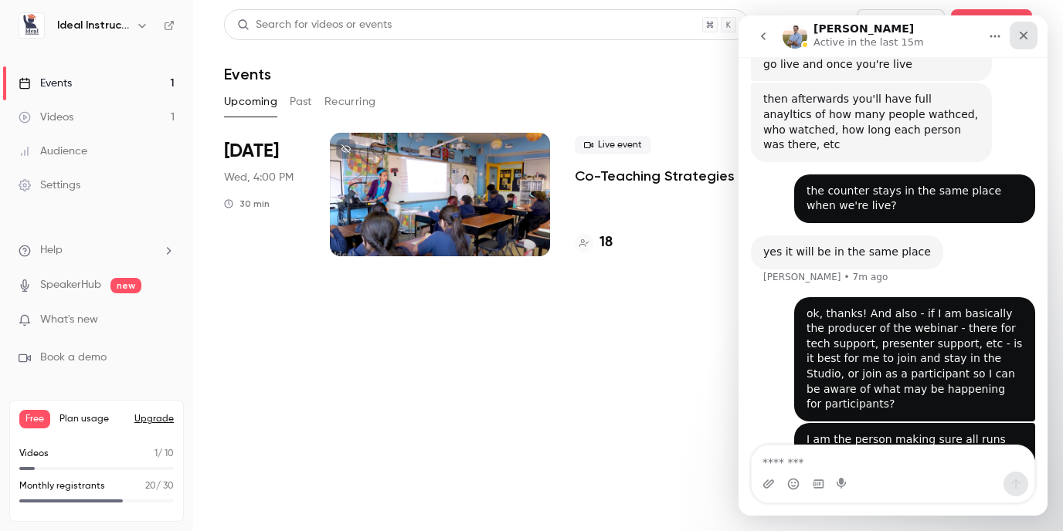
click at [1017, 37] on div "Close" at bounding box center [1024, 36] width 28 height 28
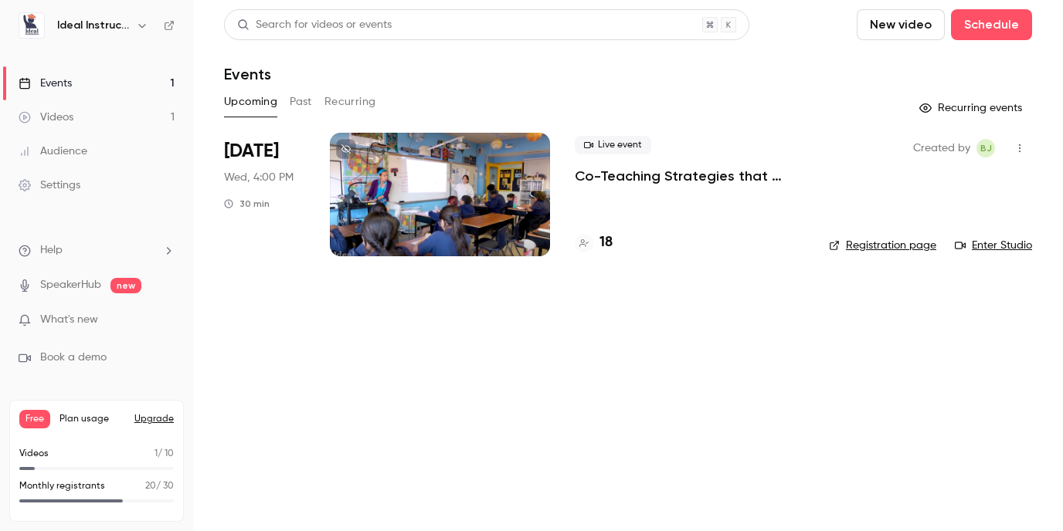
click at [99, 255] on li "Help" at bounding box center [97, 251] width 156 height 16
click at [245, 233] on link "Talk to [GEOGRAPHIC_DATA]" at bounding box center [284, 233] width 169 height 41
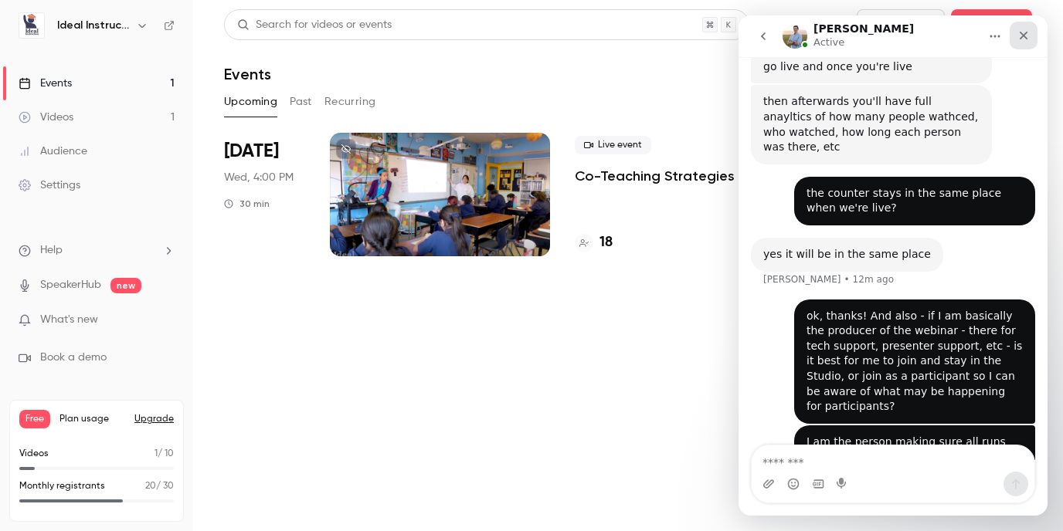
click at [1029, 32] on icon "Close" at bounding box center [1023, 35] width 12 height 12
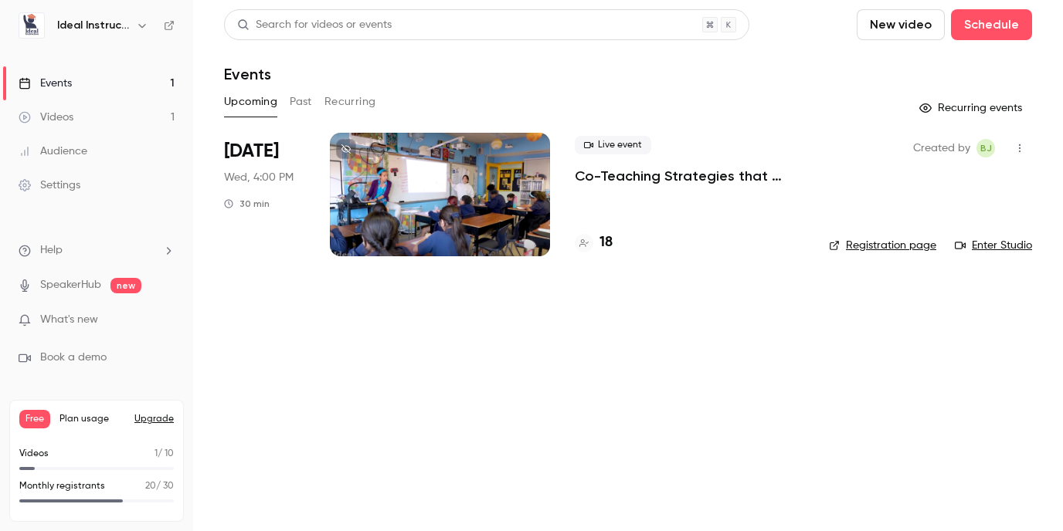
click at [75, 256] on li "Help" at bounding box center [97, 251] width 156 height 16
click at [227, 233] on link "Talk to [GEOGRAPHIC_DATA]" at bounding box center [284, 233] width 169 height 41
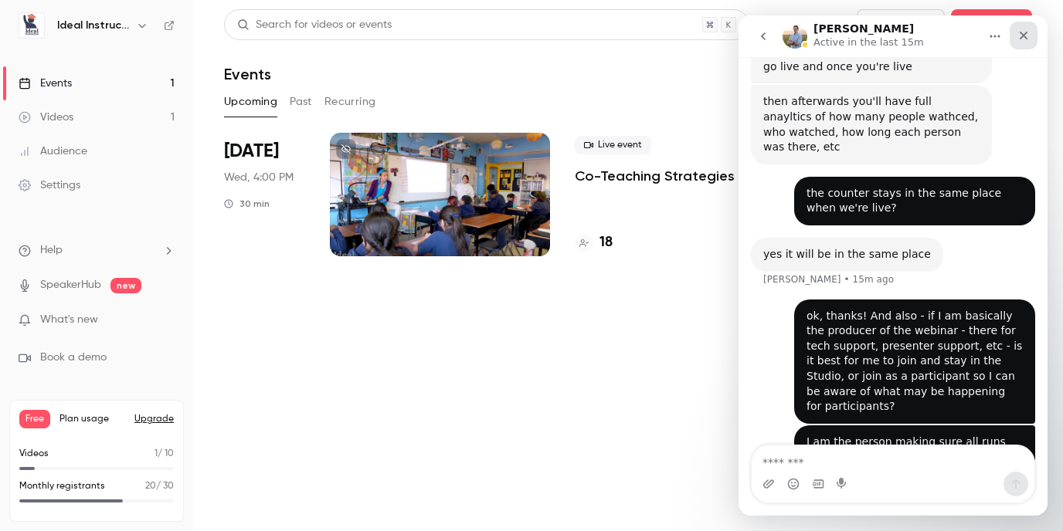
click at [1021, 37] on icon "Close" at bounding box center [1024, 36] width 8 height 8
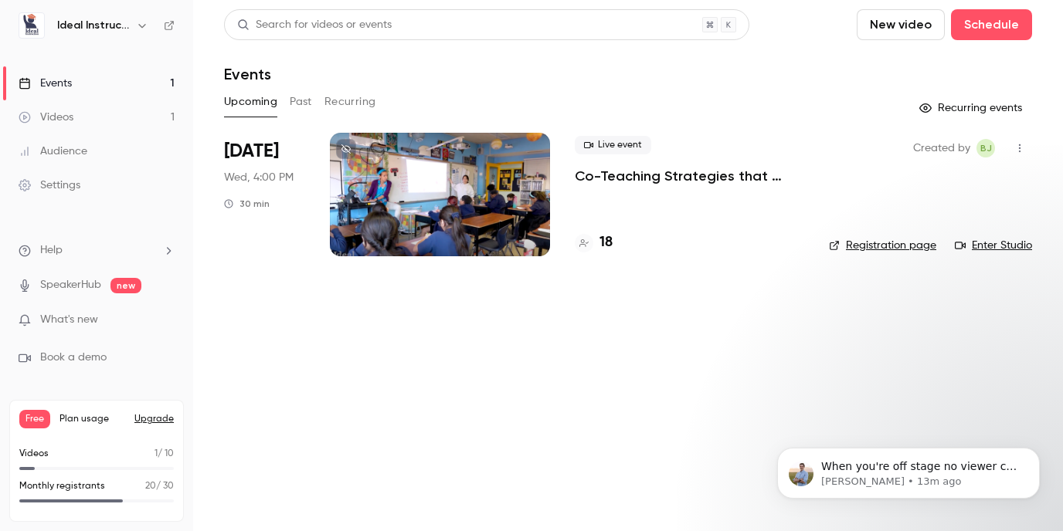
scroll to position [1067, 0]
click at [939, 457] on div "When you're off stage no viewer can see or hear you so it would be the best pla…" at bounding box center [908, 473] width 263 height 51
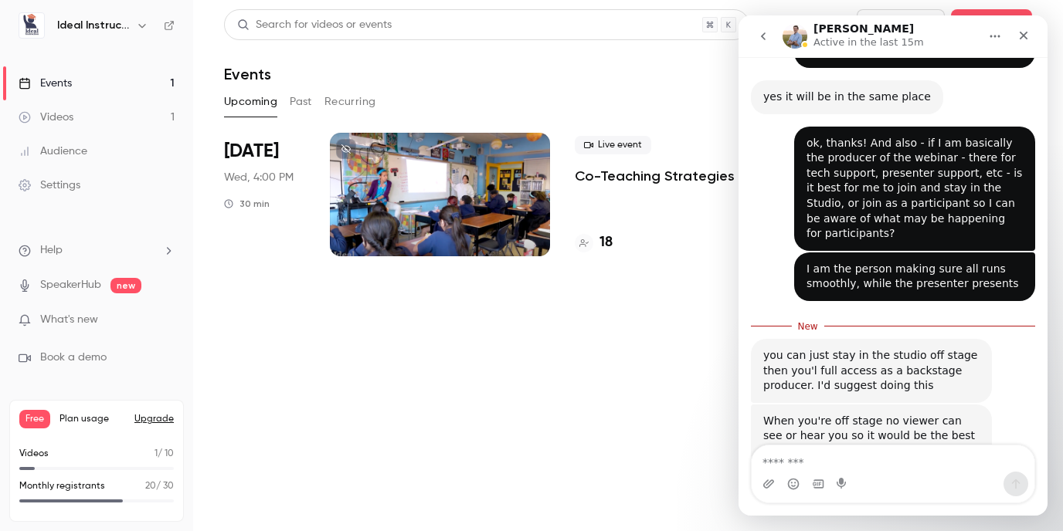
scroll to position [1092, 0]
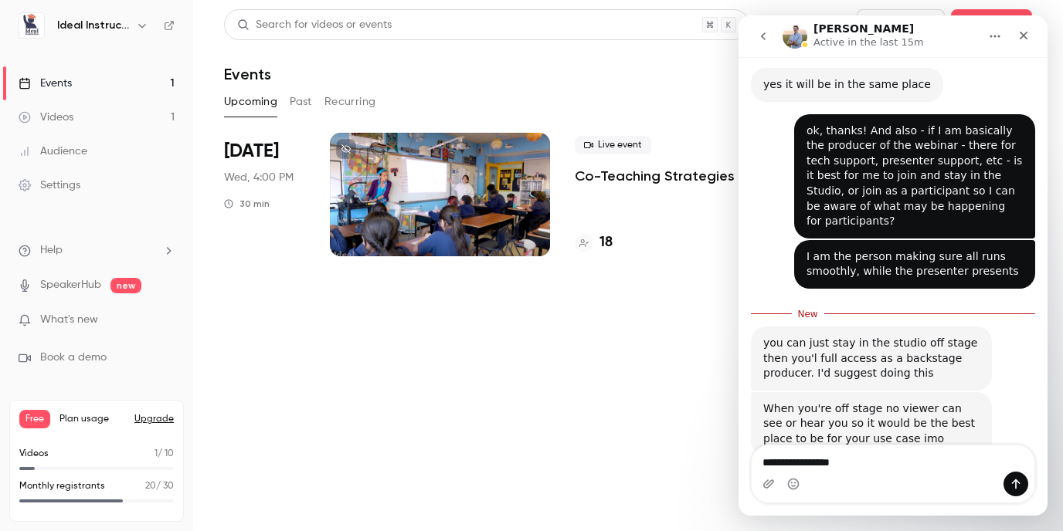
type textarea "**********"
click at [1015, 485] on icon "Send a message…" at bounding box center [1016, 485] width 8 height 10
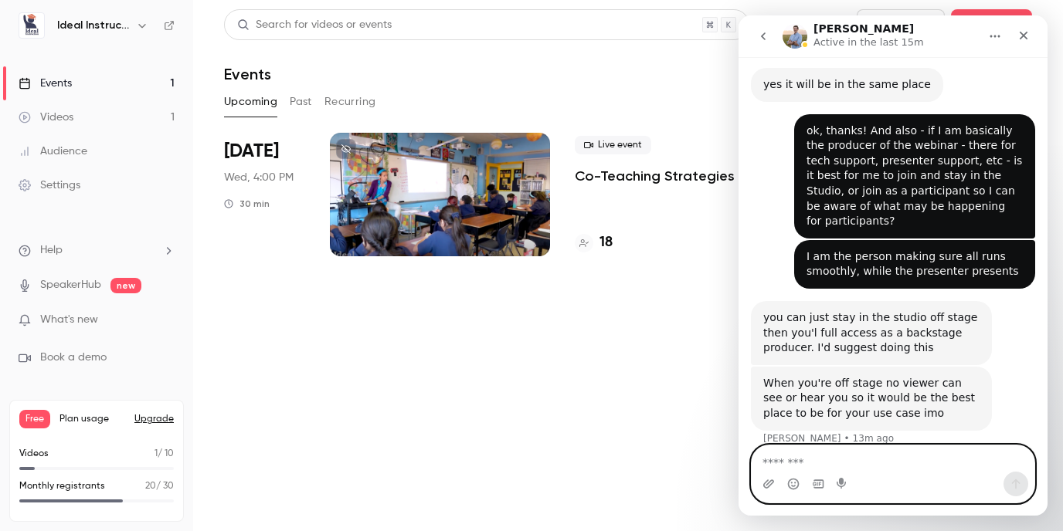
scroll to position [1112, 0]
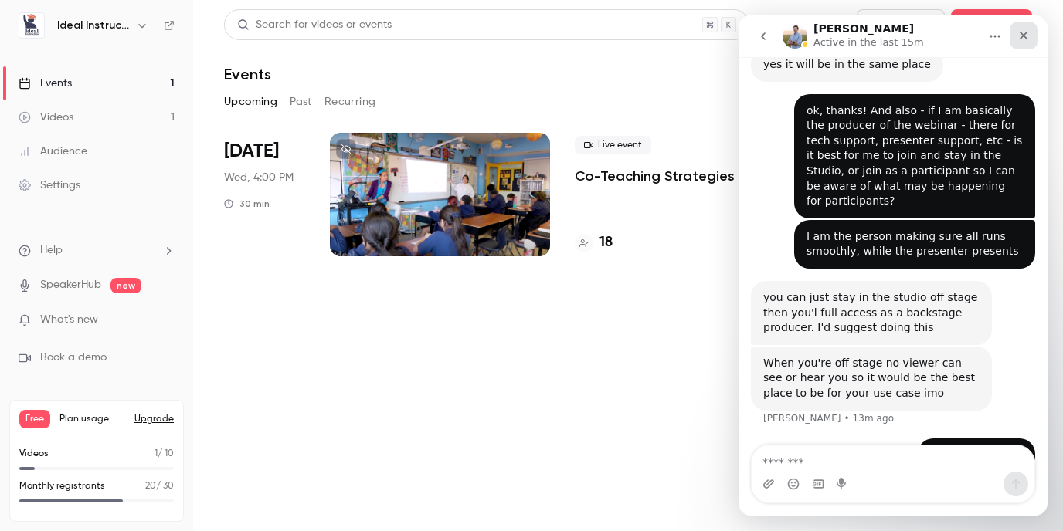
click at [1023, 29] on icon "Close" at bounding box center [1023, 35] width 12 height 12
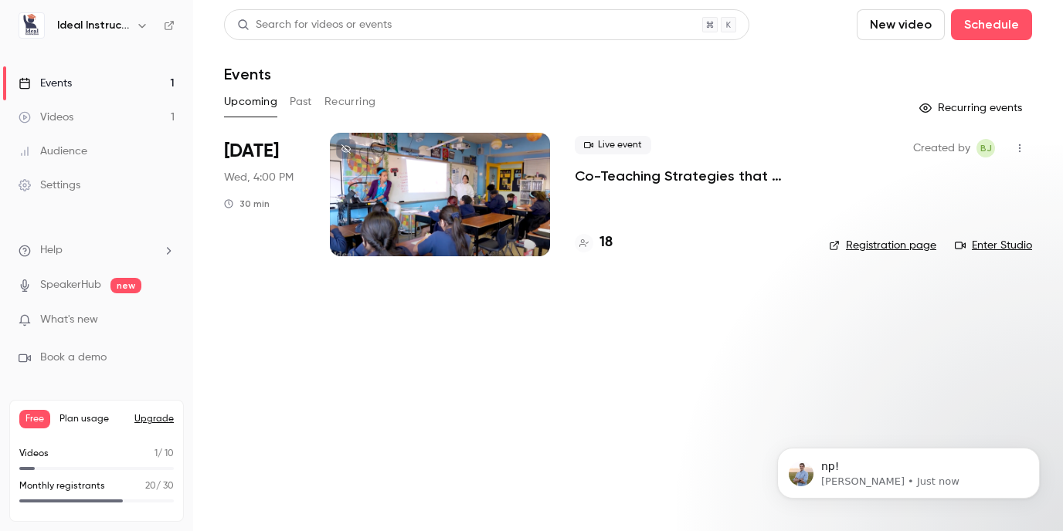
scroll to position [0, 0]
click at [867, 470] on p "np!" at bounding box center [920, 467] width 199 height 15
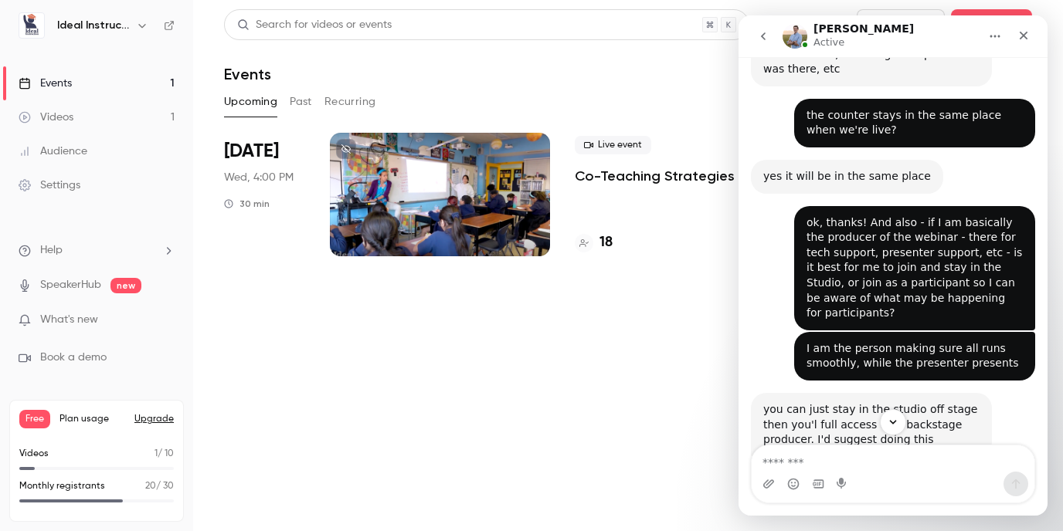
scroll to position [1184, 0]
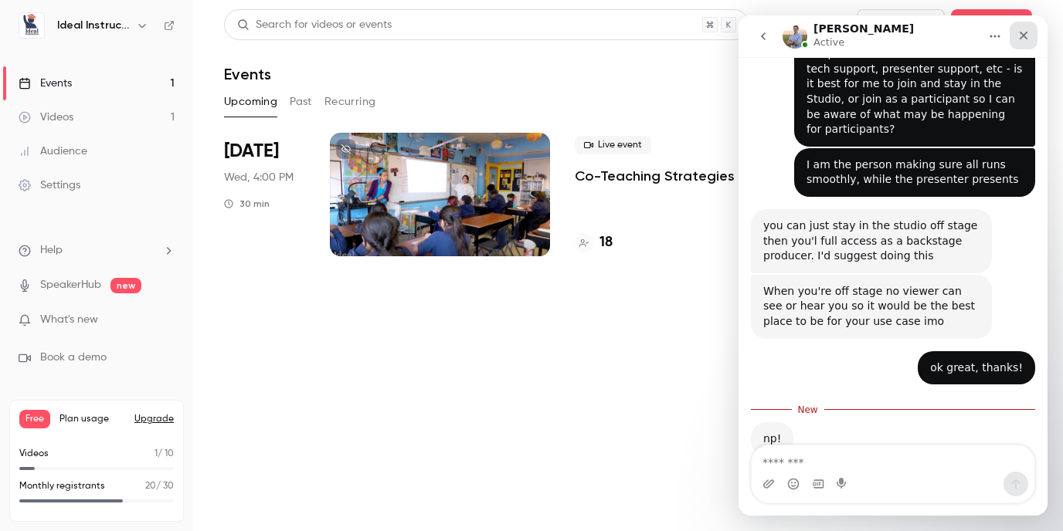
click at [1021, 38] on icon "Close" at bounding box center [1024, 36] width 8 height 8
